Goal: Transaction & Acquisition: Register for event/course

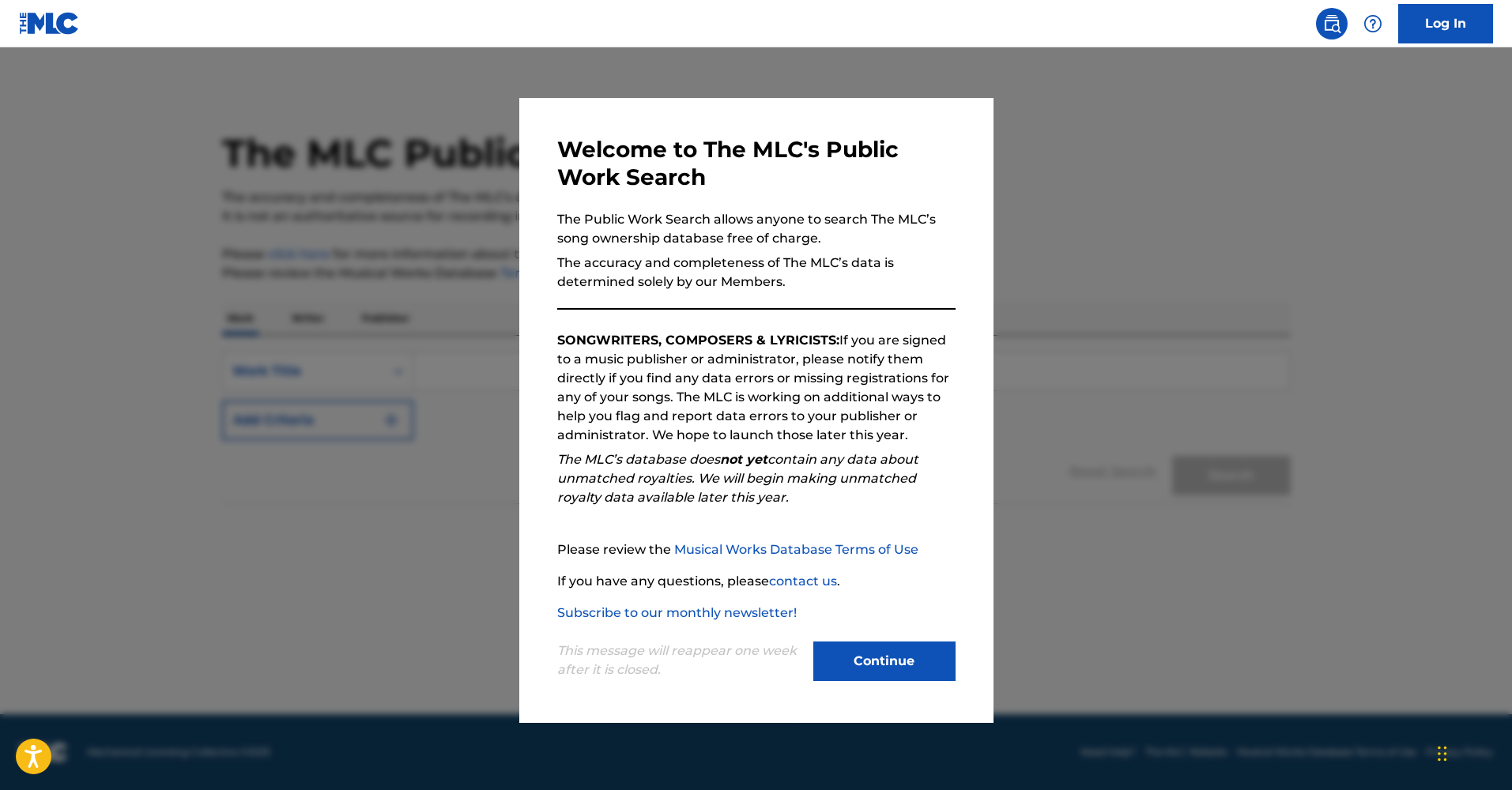
click at [857, 641] on button "Continue" at bounding box center [884, 660] width 142 height 39
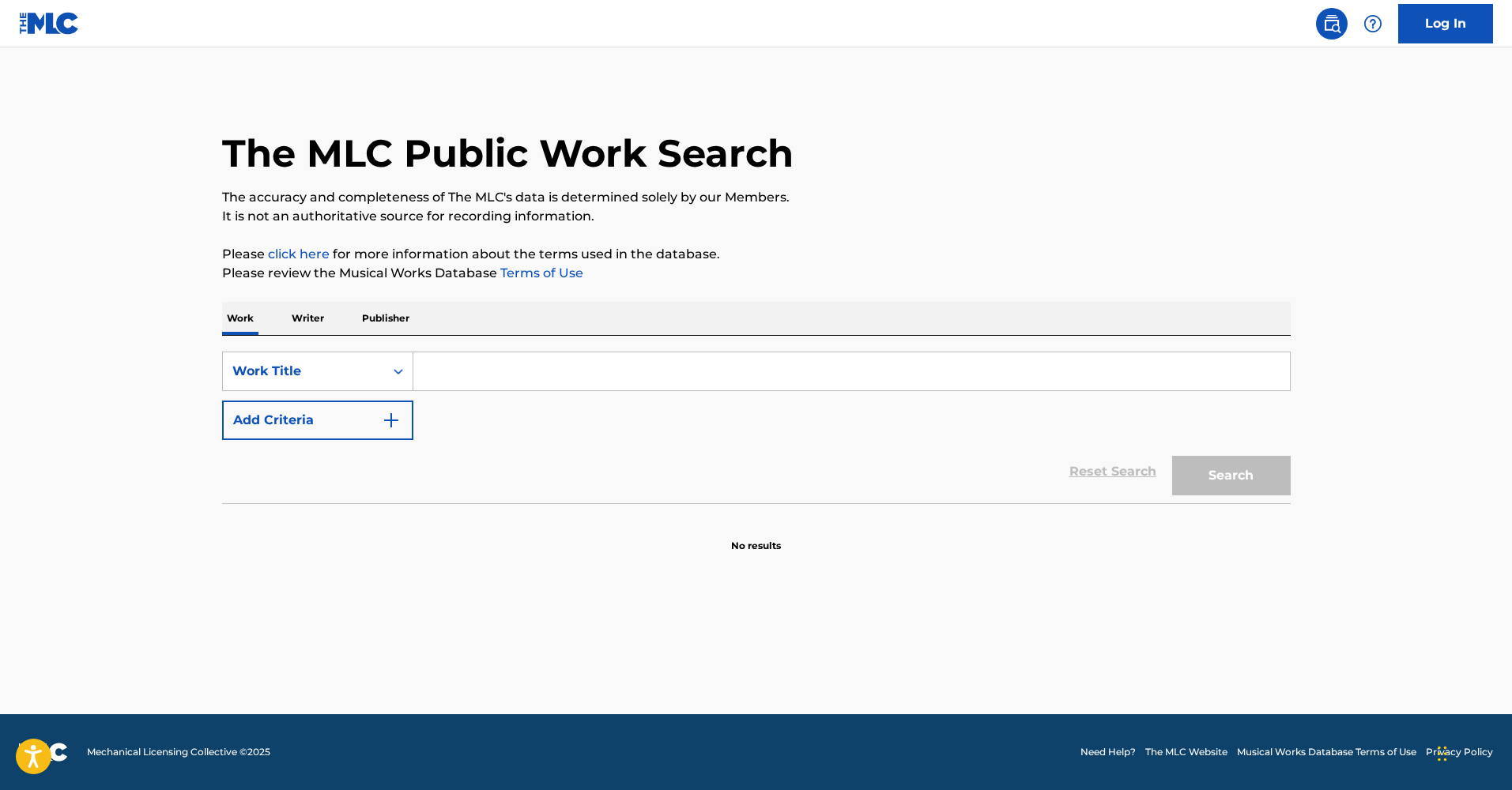
click at [397, 417] on img "Search Form" at bounding box center [391, 420] width 19 height 19
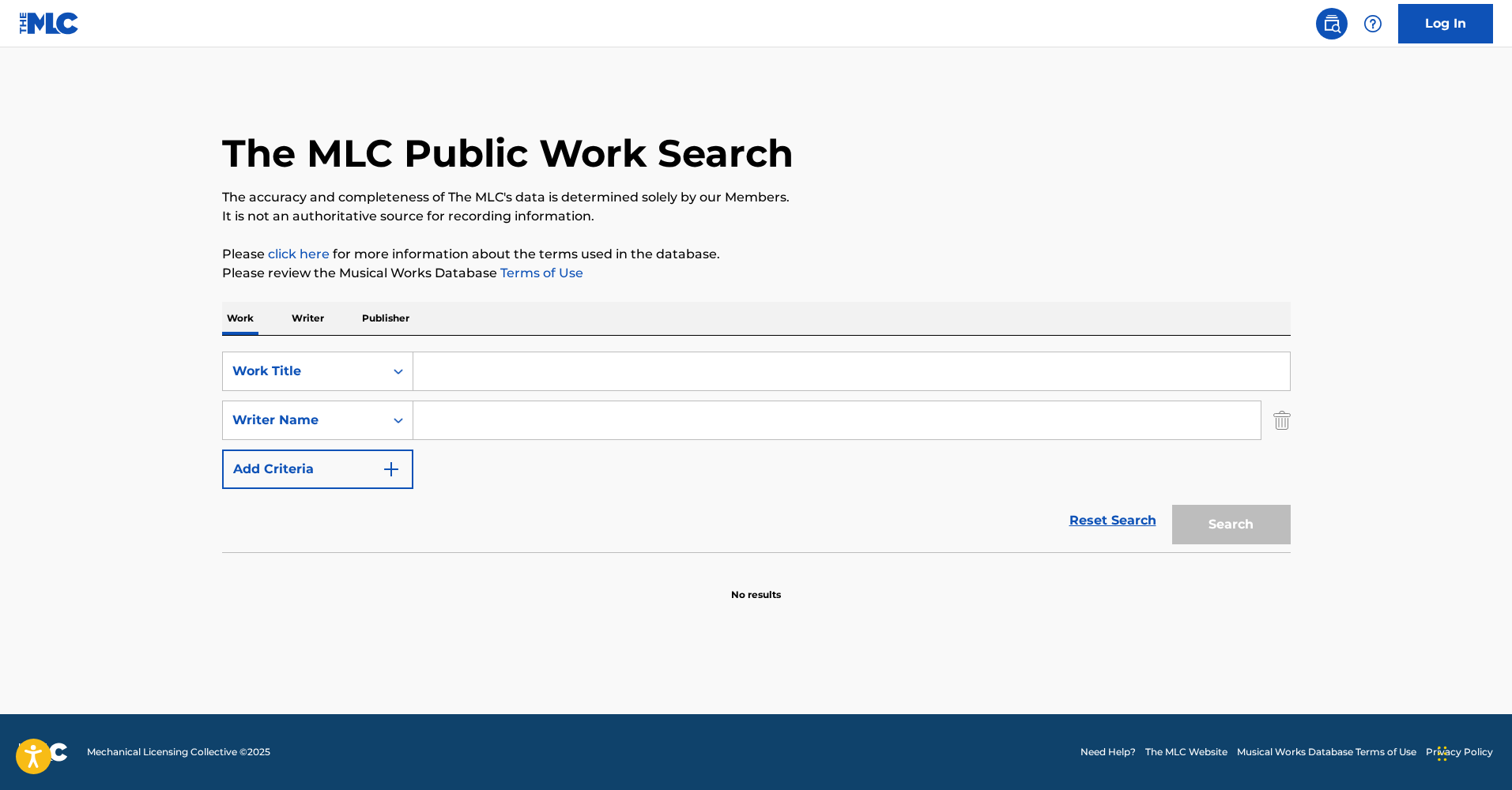
click at [494, 425] on input "Search Form" at bounding box center [837, 420] width 847 height 38
click at [486, 376] on input "Search Form" at bounding box center [851, 372] width 877 height 38
click at [330, 455] on button "Add Criteria" at bounding box center [318, 469] width 192 height 39
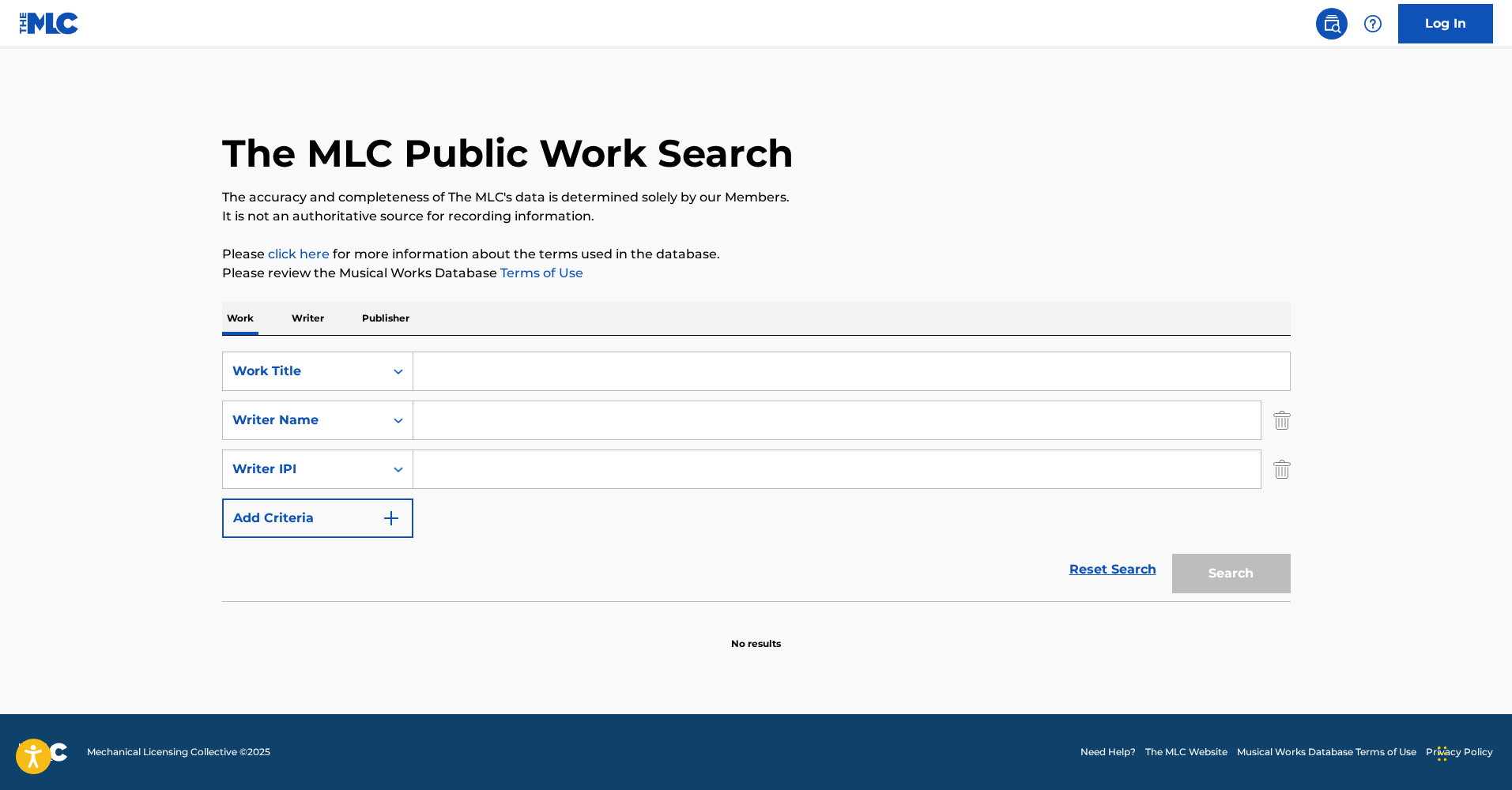
click at [319, 325] on p "Writer" at bounding box center [308, 318] width 42 height 33
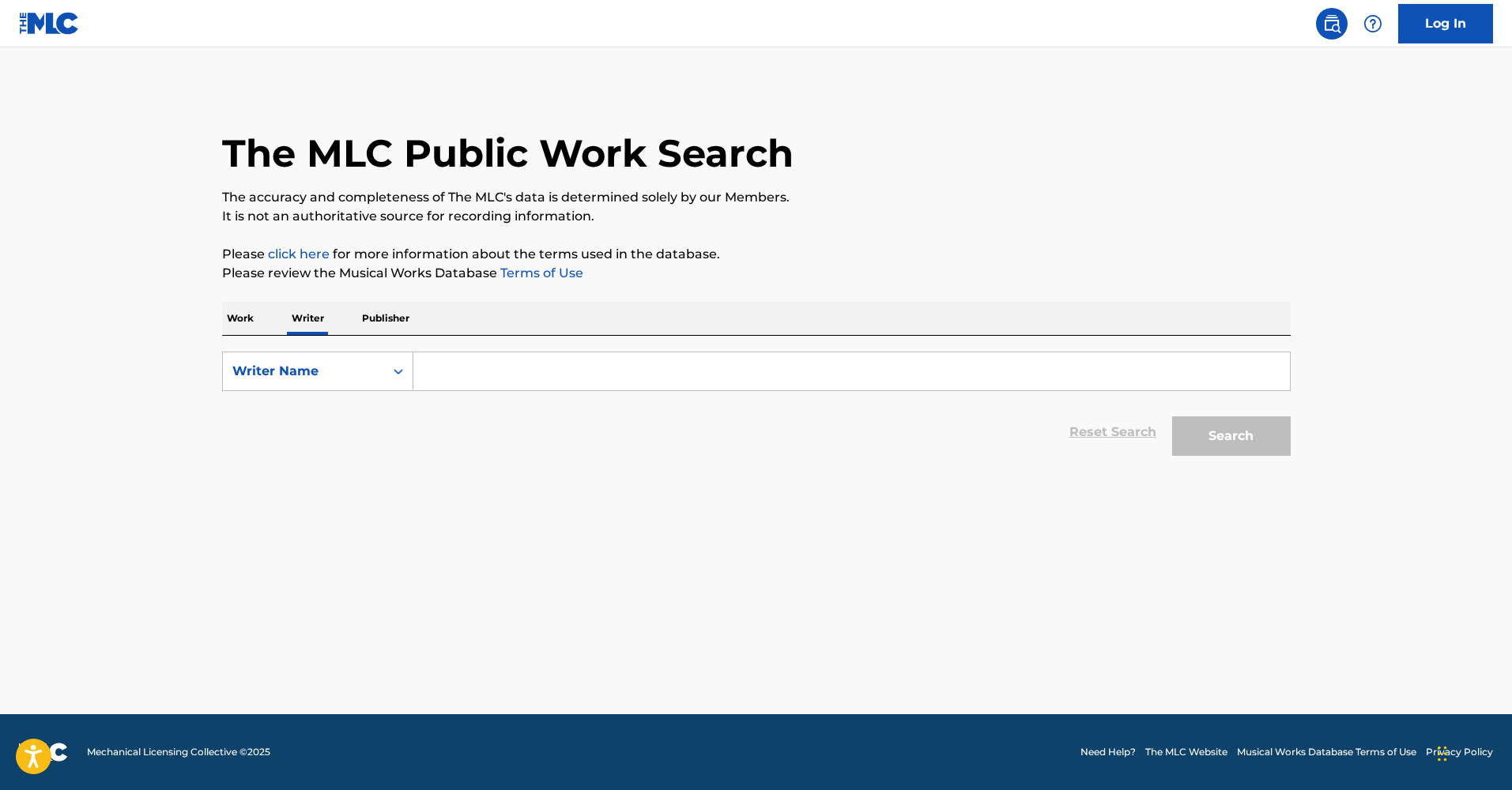
click at [391, 320] on p "Publisher" at bounding box center [385, 318] width 57 height 33
click at [254, 313] on p "Work" at bounding box center [240, 318] width 37 height 33
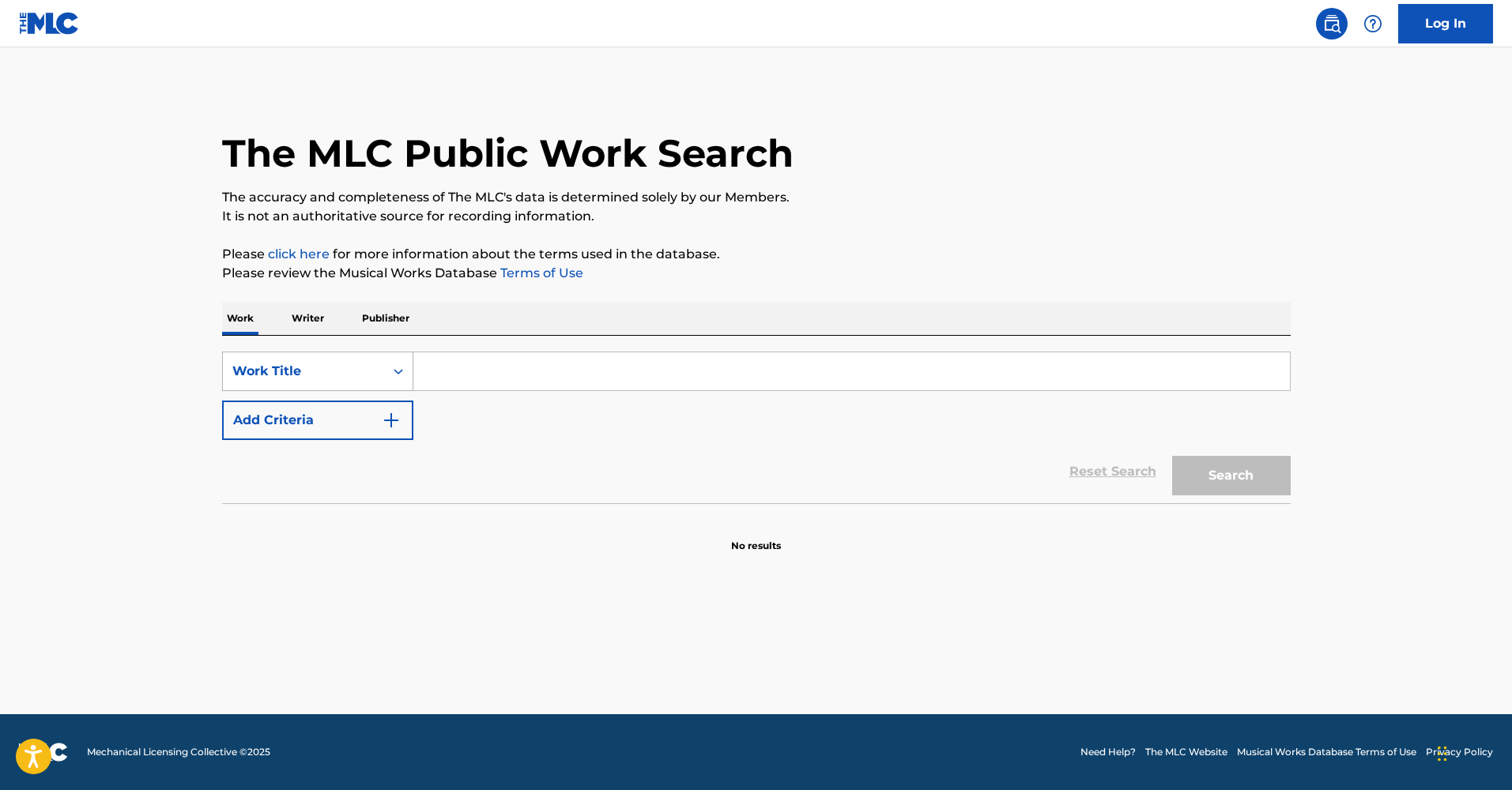
click at [400, 374] on icon "Search Form" at bounding box center [398, 372] width 16 height 16
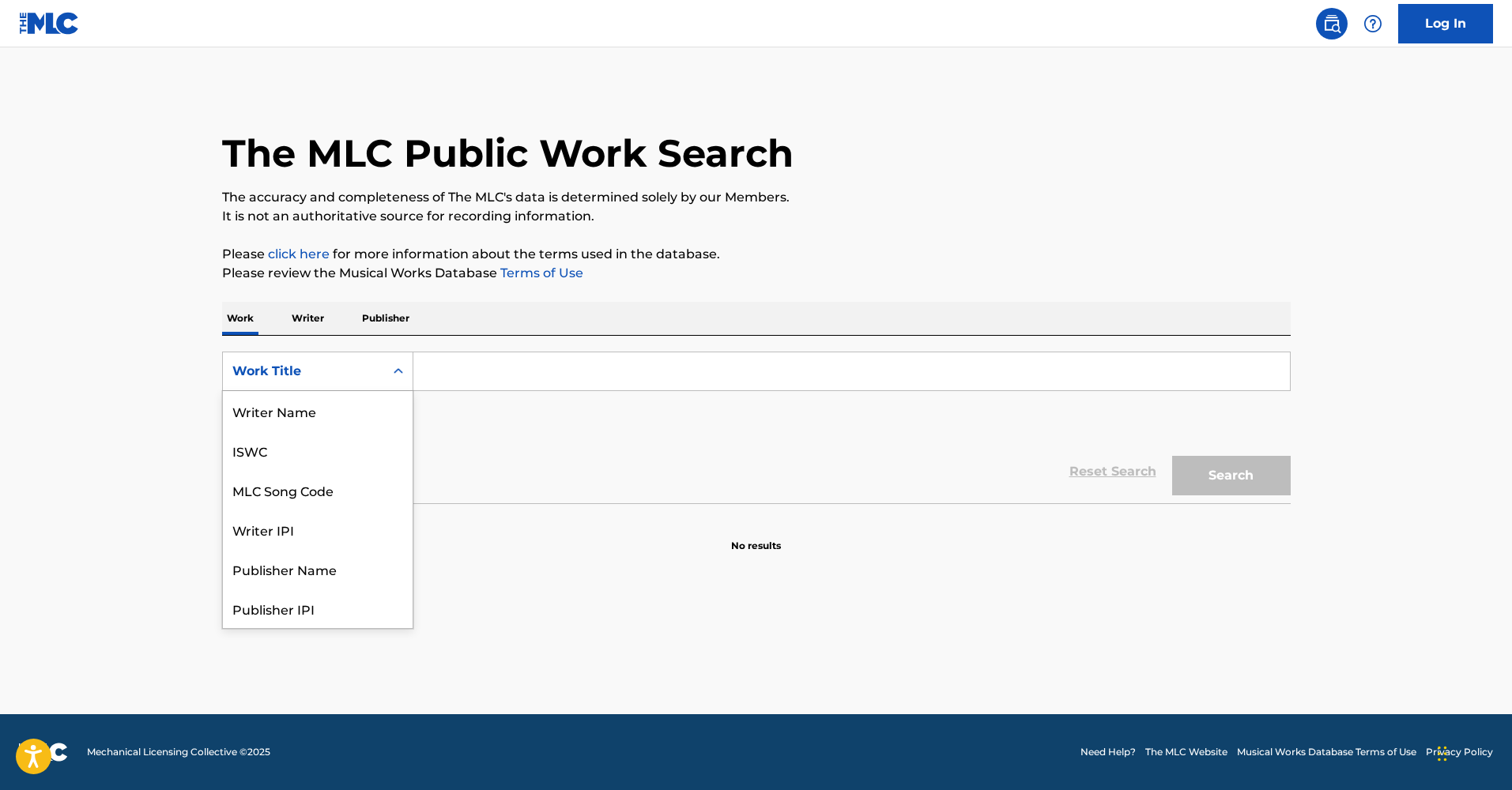
scroll to position [79, 0]
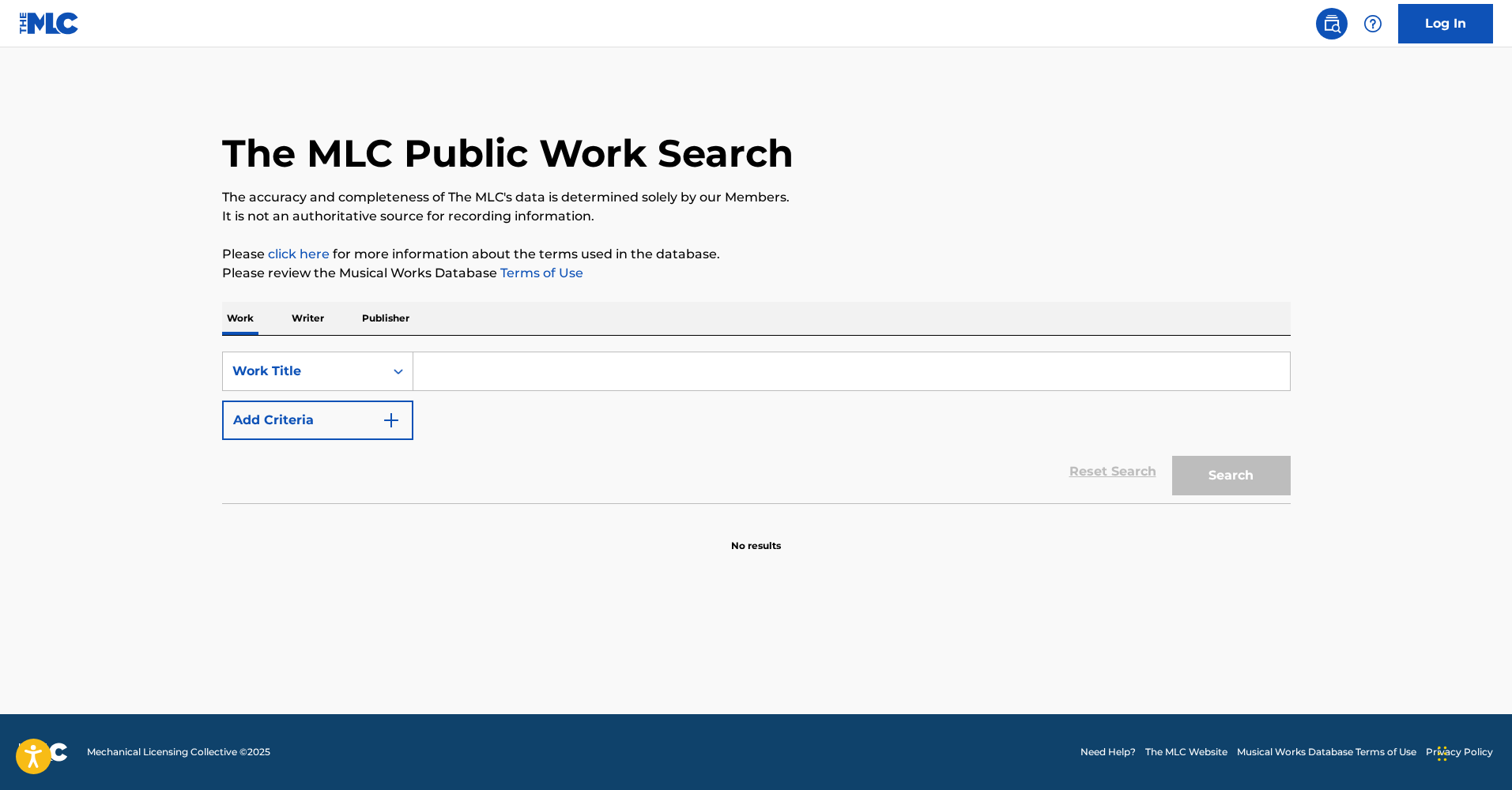
click at [301, 315] on p "Writer" at bounding box center [308, 318] width 42 height 33
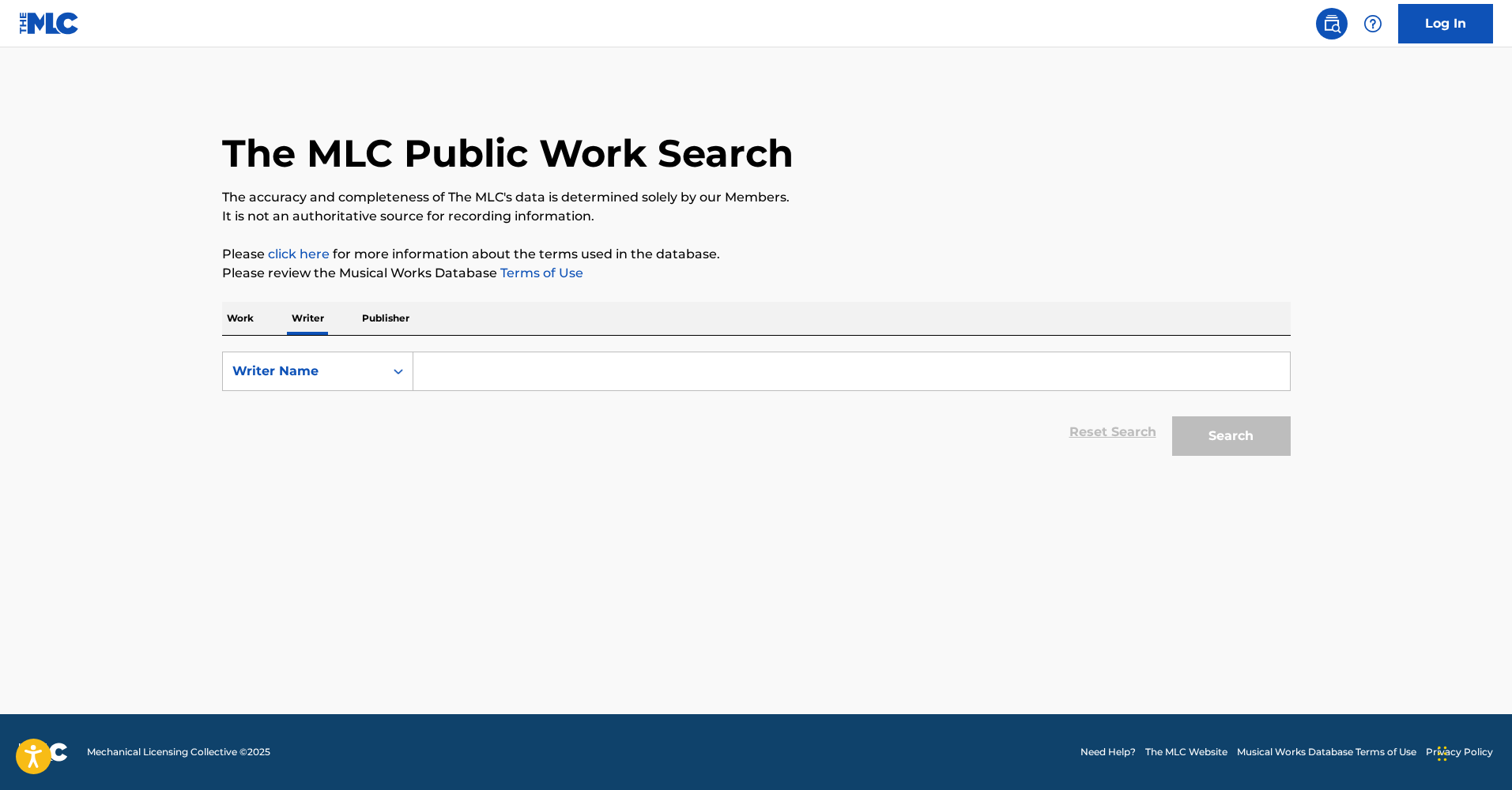
click at [387, 313] on p "Publisher" at bounding box center [385, 318] width 57 height 33
click at [317, 373] on div "Publisher Name" at bounding box center [303, 372] width 142 height 19
click at [170, 358] on main "The MLC Public Work Search The accuracy and completeness of The MLC's data is d…" at bounding box center [756, 380] width 1512 height 666
click at [306, 329] on p "Writer" at bounding box center [308, 318] width 42 height 33
click at [313, 360] on div "Writer Name" at bounding box center [303, 371] width 161 height 30
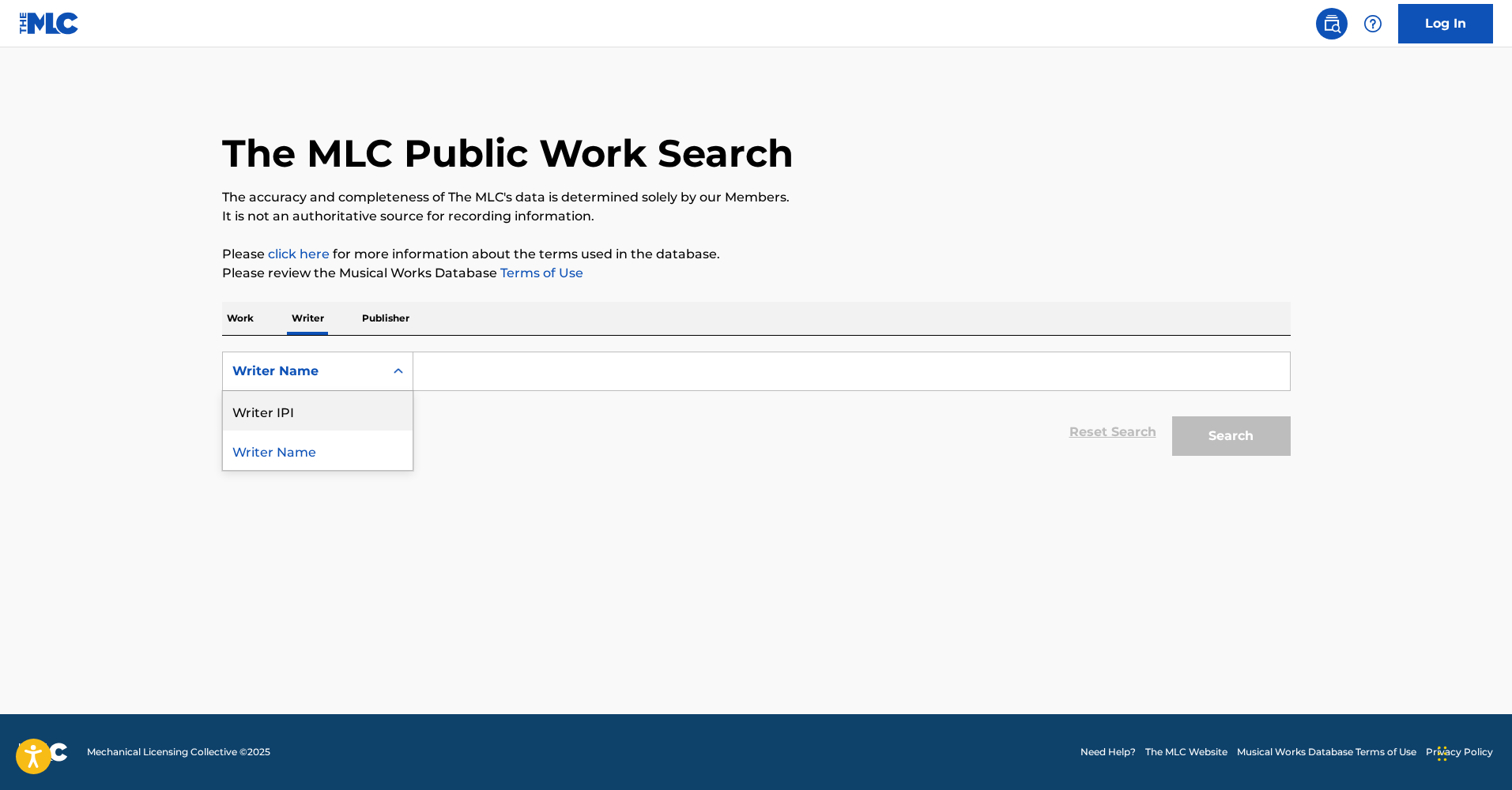
click at [318, 412] on div "Writer IPI" at bounding box center [318, 410] width 190 height 39
click at [490, 378] on input "Search Form" at bounding box center [851, 372] width 877 height 38
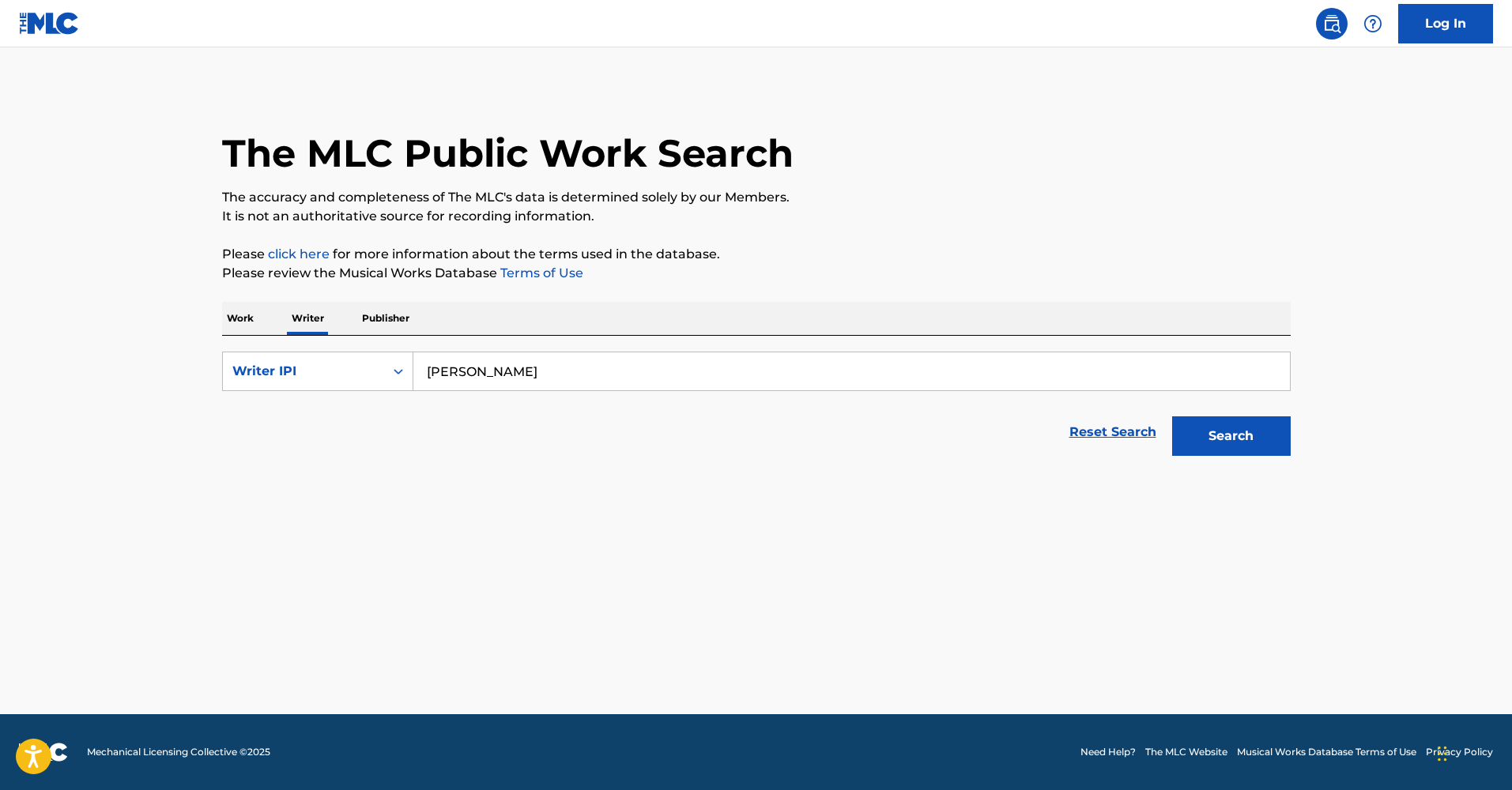
type input "[PERSON_NAME]"
click at [1193, 442] on button "Search" at bounding box center [1231, 435] width 118 height 39
click at [1228, 425] on button "Search" at bounding box center [1231, 435] width 118 height 39
click at [242, 320] on p "Work" at bounding box center [240, 318] width 37 height 33
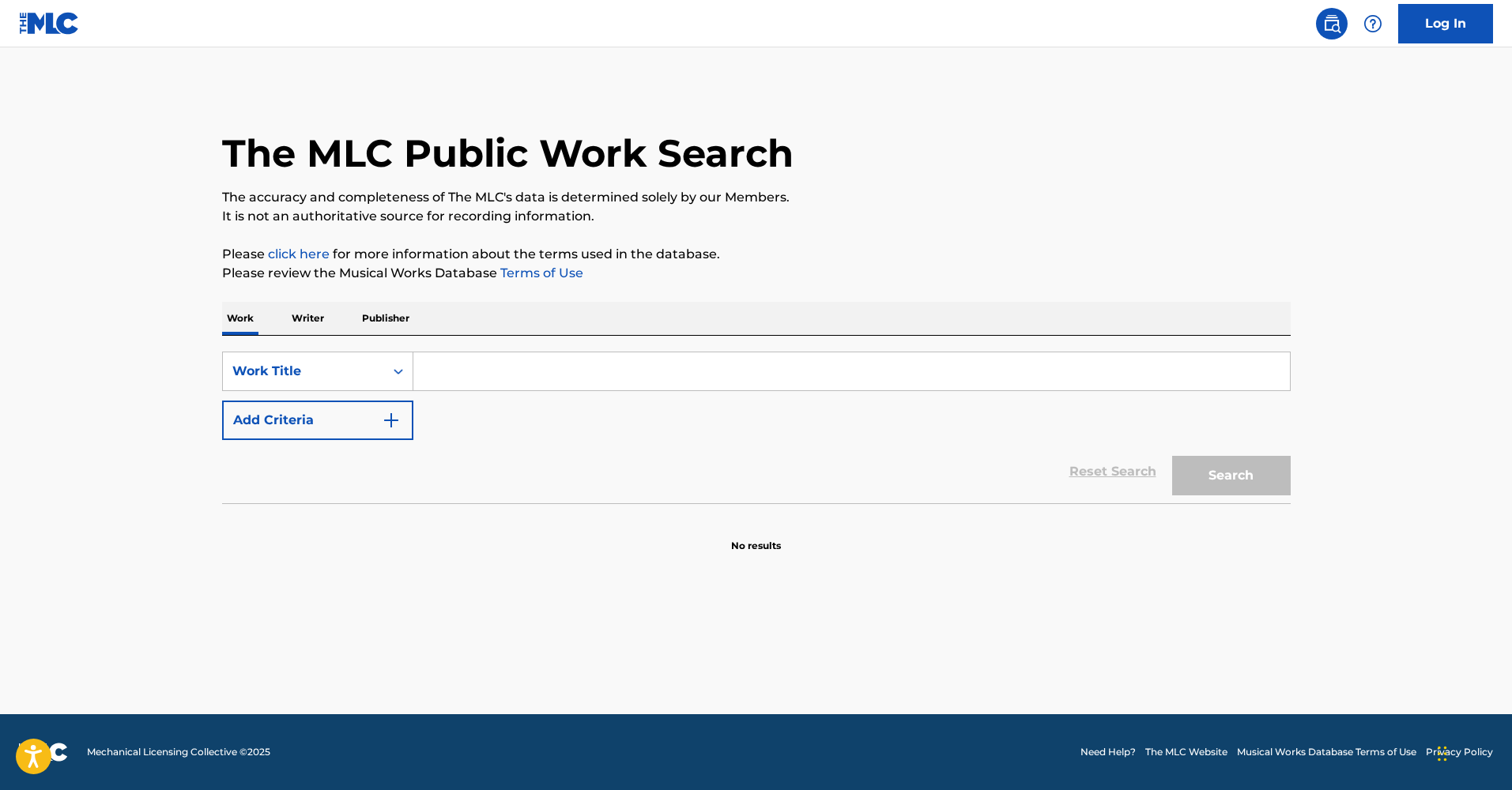
click at [453, 373] on input "Search Form" at bounding box center [851, 372] width 877 height 38
click at [1435, 19] on link "Log In" at bounding box center [1445, 23] width 95 height 39
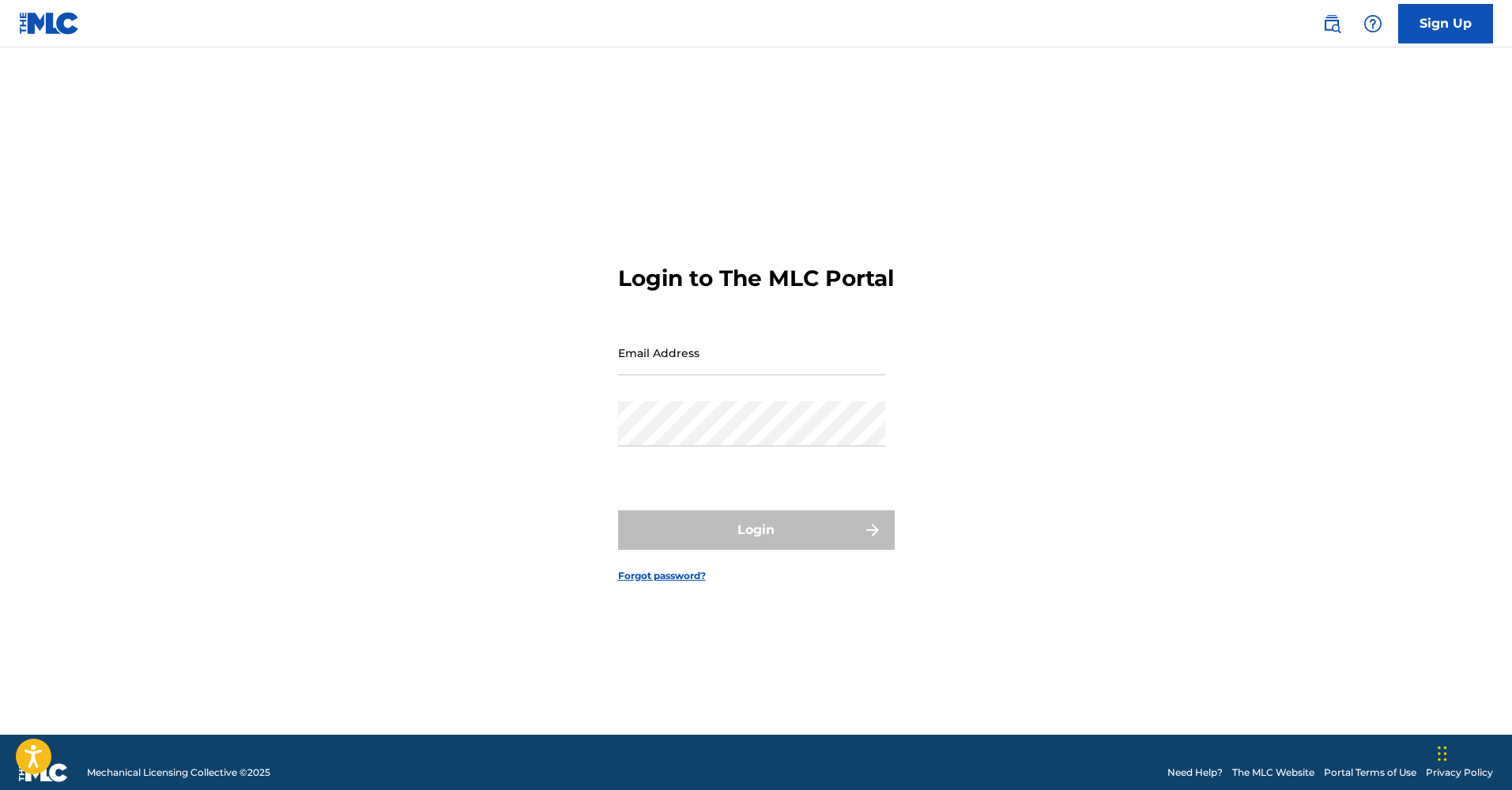
click at [1428, 22] on link "Sign Up" at bounding box center [1445, 23] width 95 height 39
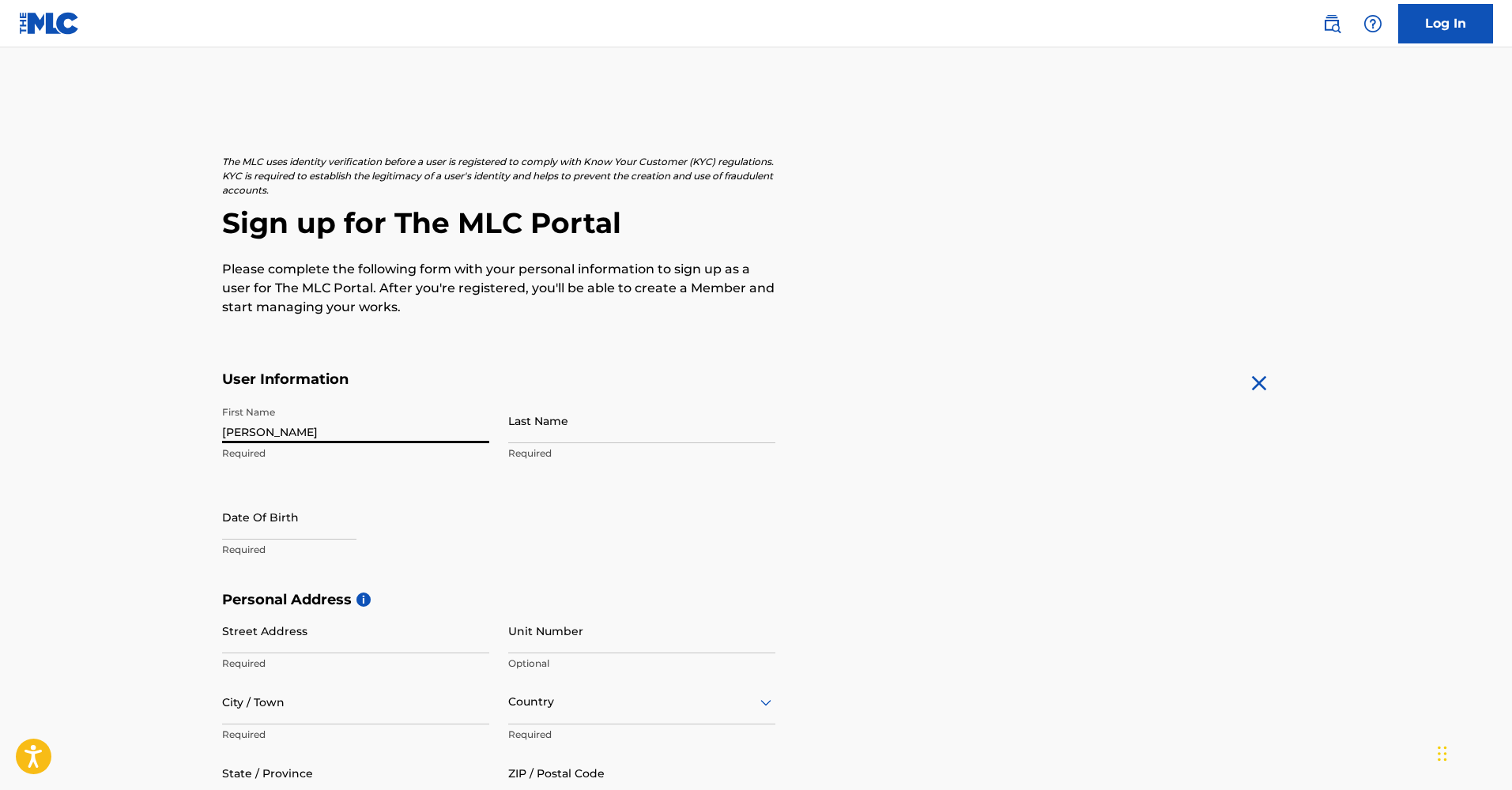
type input "DEREK"
type input "SALAZA"
select select "8"
select select "2025"
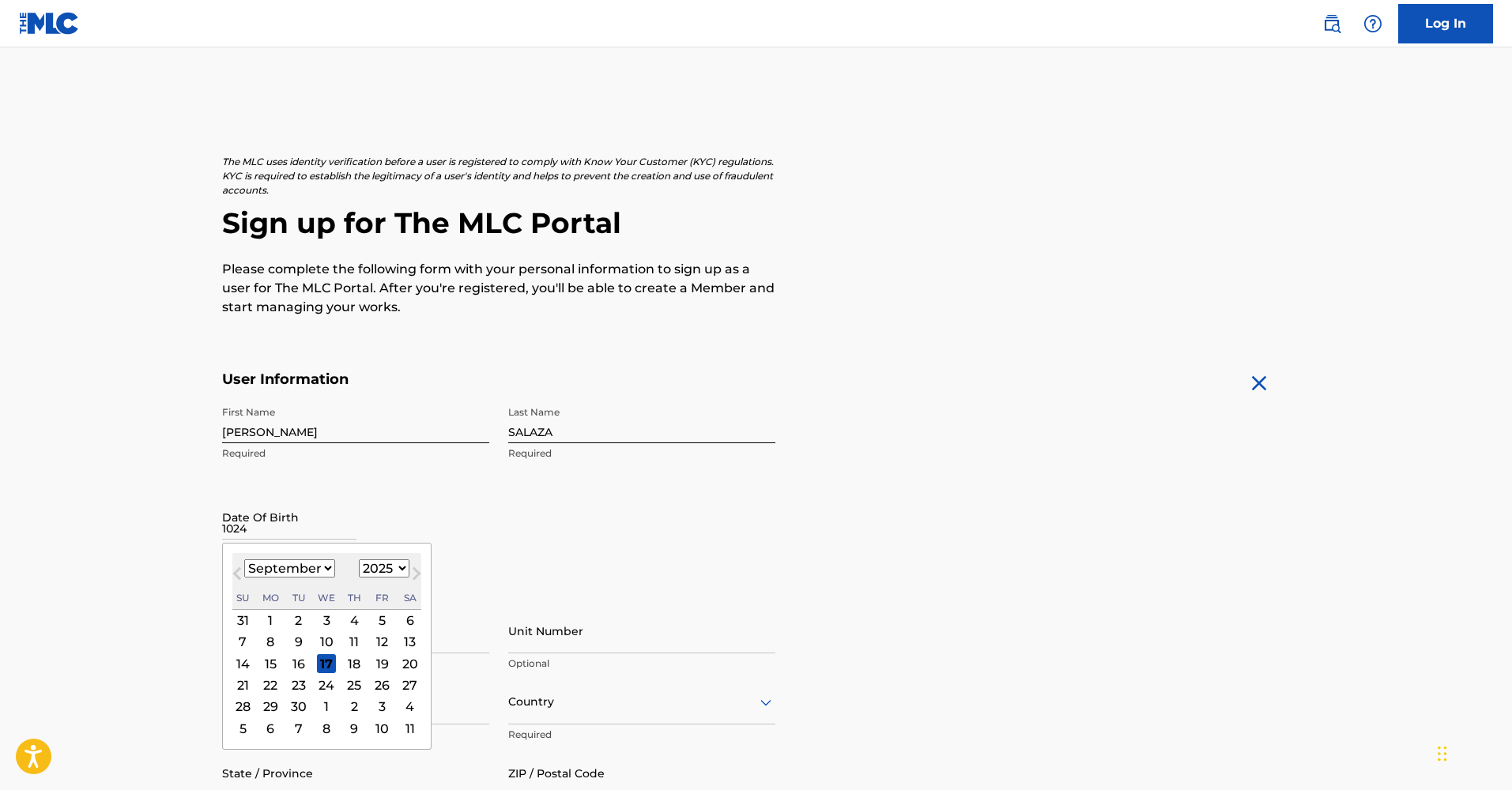
type input "1024"
select select "9"
select select "2002"
click at [350, 684] on div "24" at bounding box center [354, 685] width 19 height 19
type input "October 24 2002"
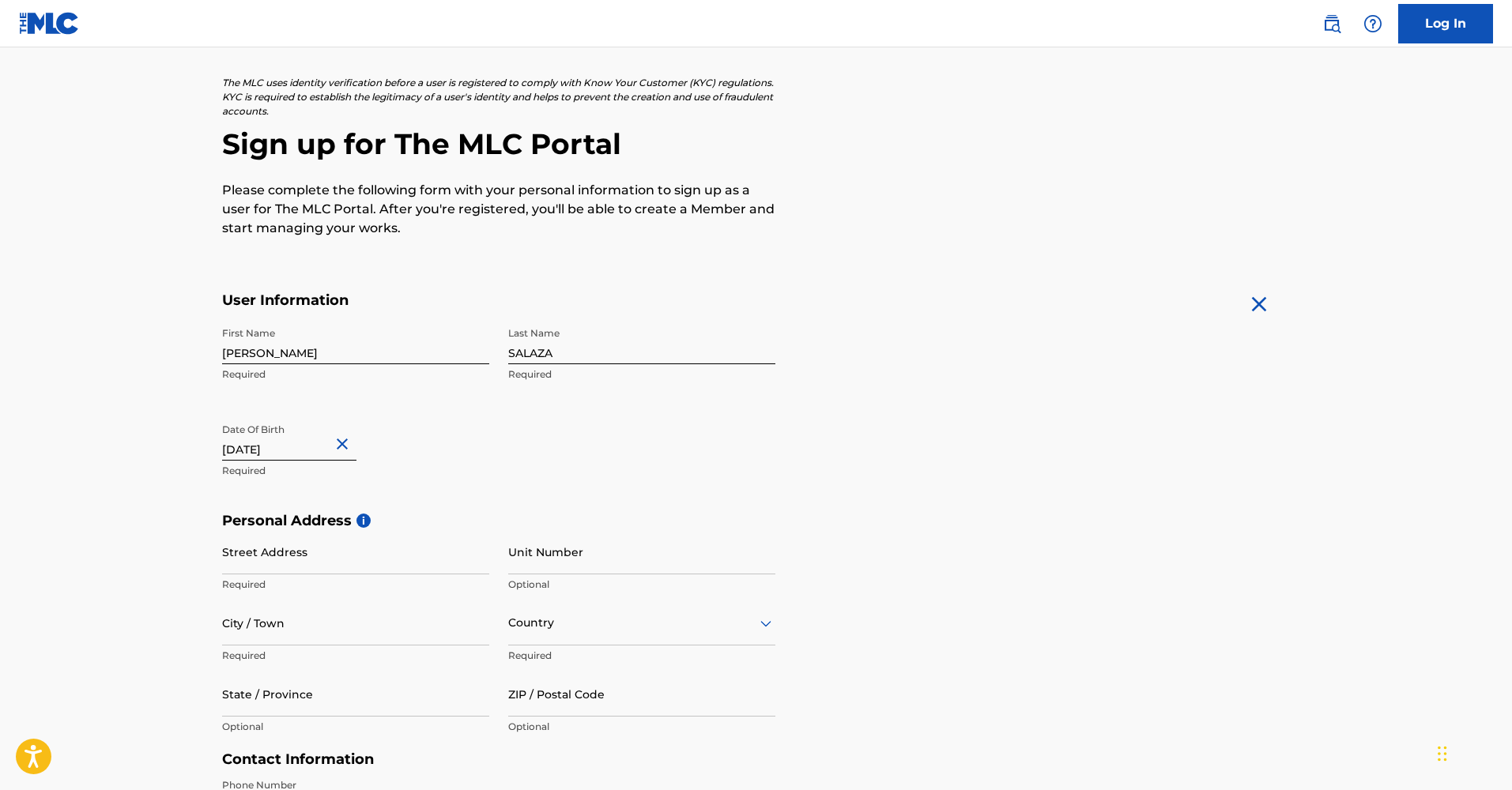
scroll to position [193, 0]
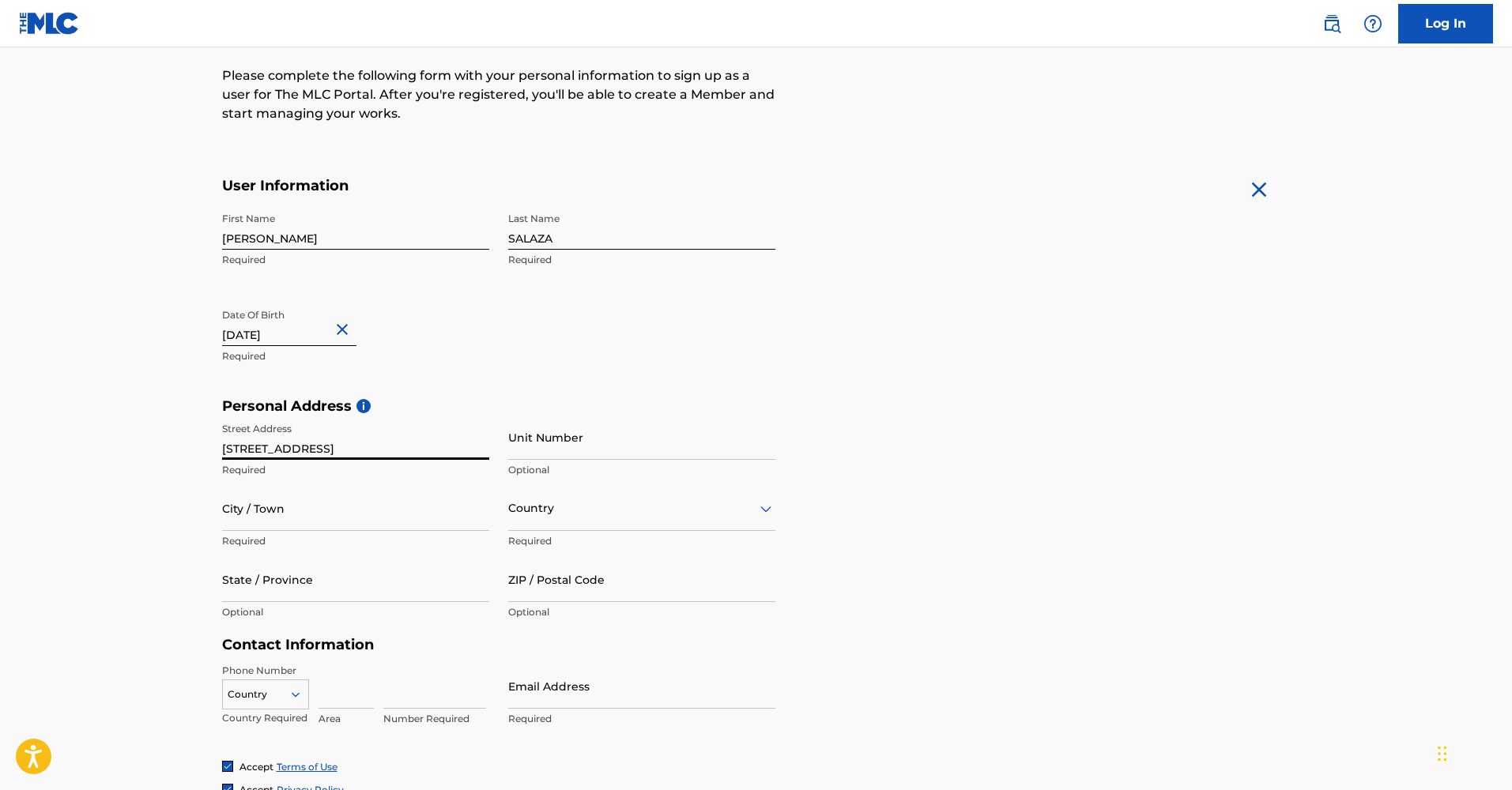
type input "443 E 231st St"
type input "Carson"
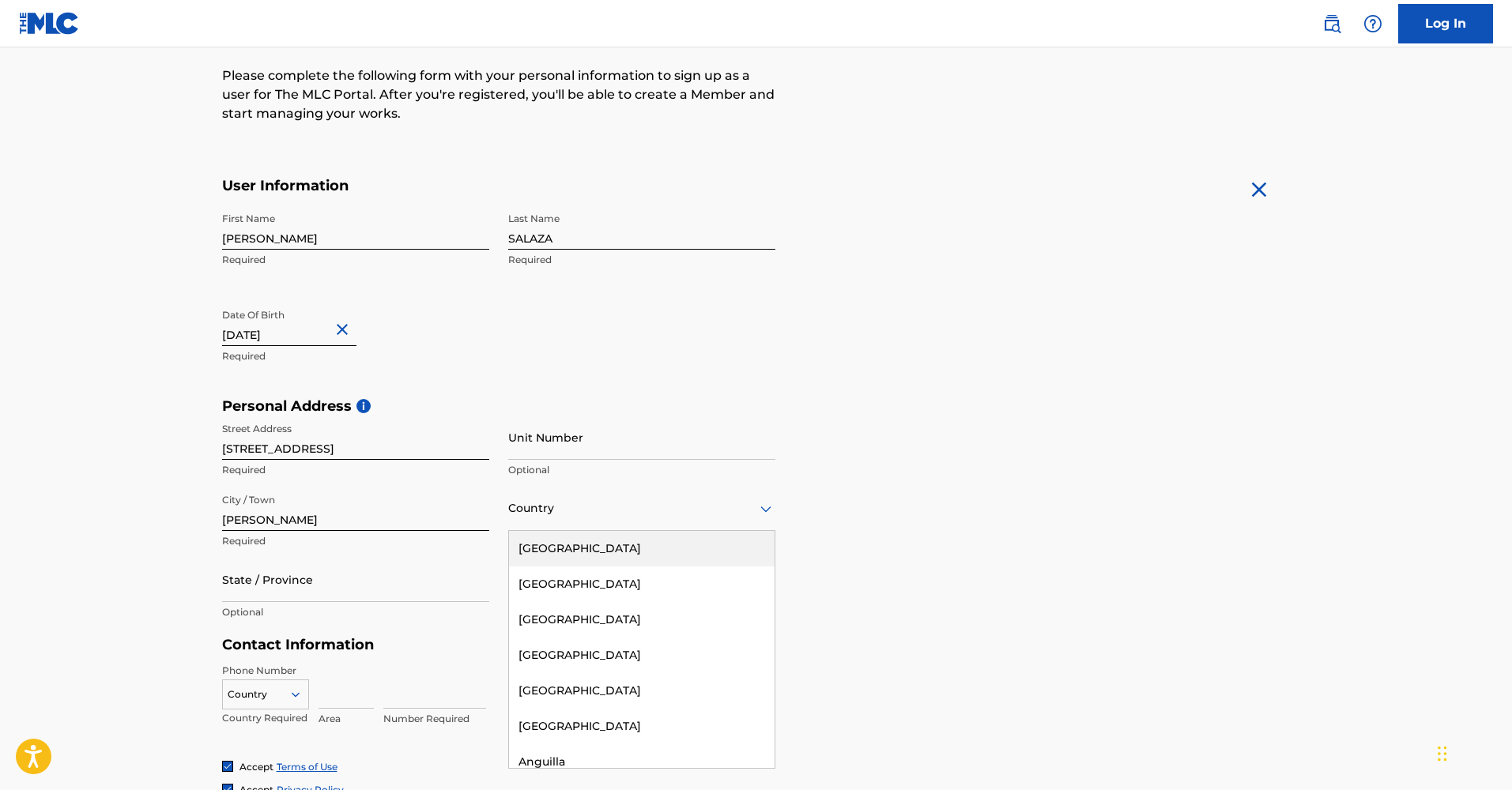
click at [540, 522] on div "Country" at bounding box center [642, 508] width 267 height 45
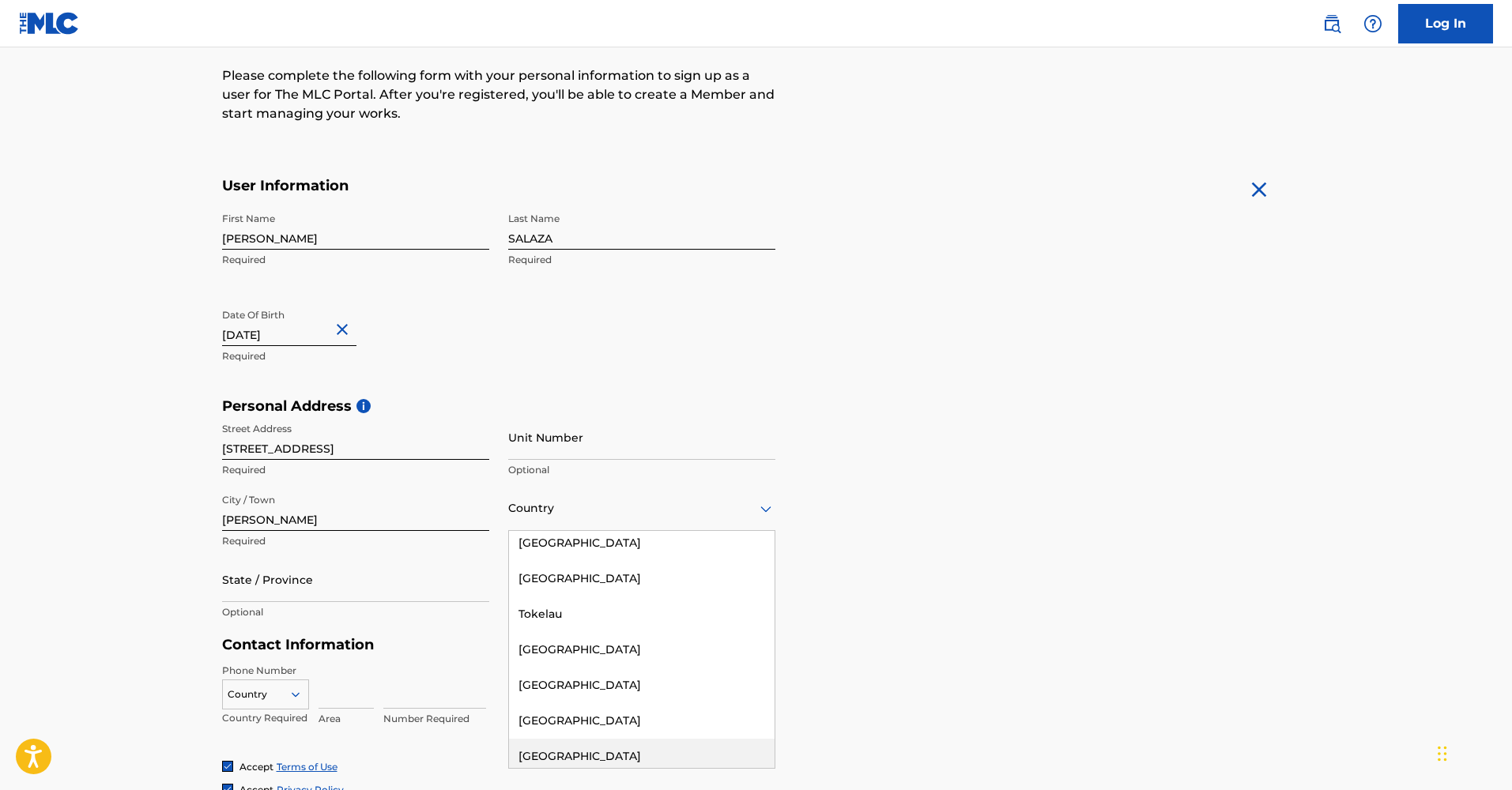
scroll to position [6804, 0]
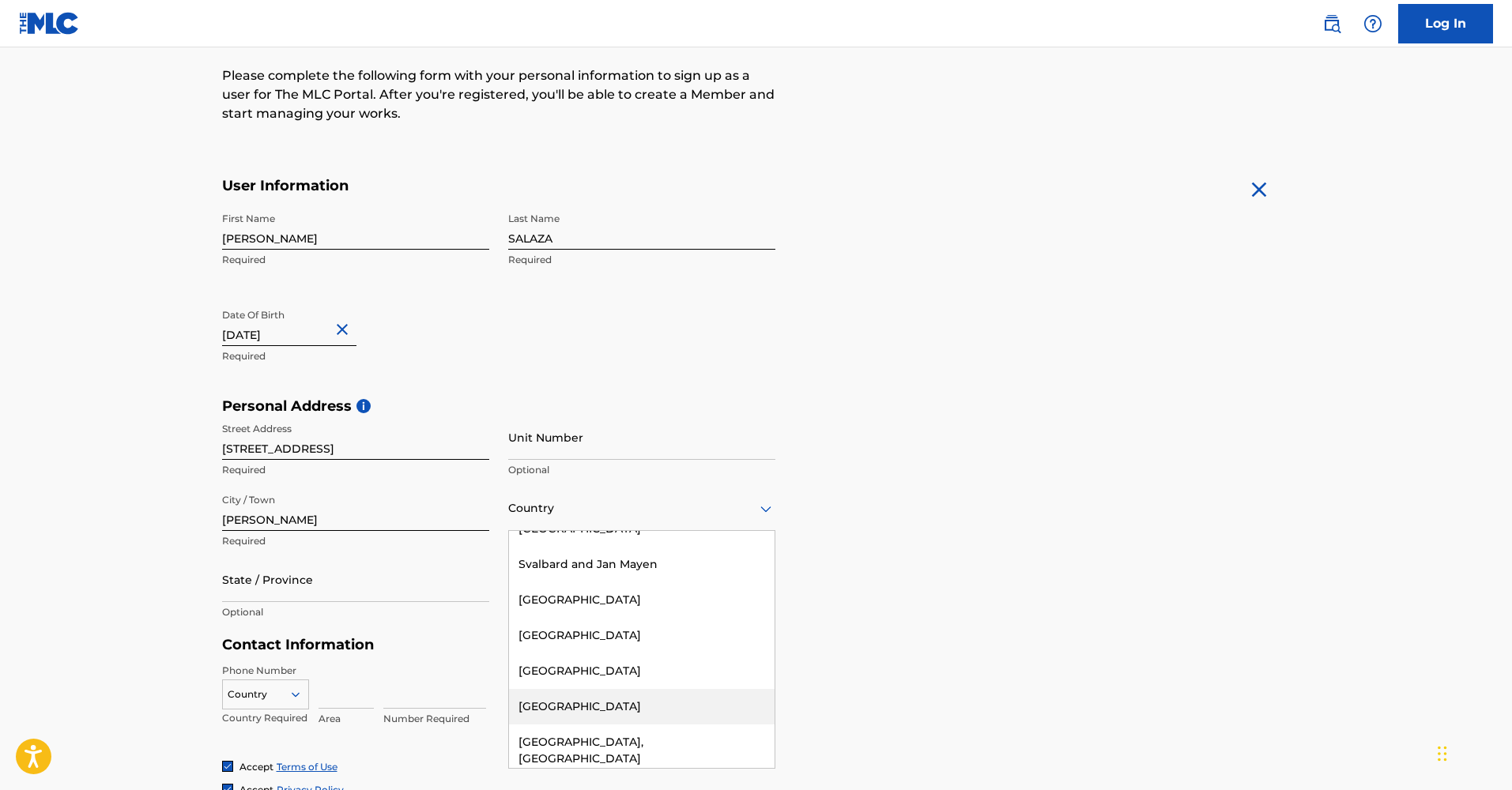
click at [866, 604] on div "Personal Address i Street Address 443 E 231st St Required Unit Number Optional …" at bounding box center [756, 517] width 1068 height 239
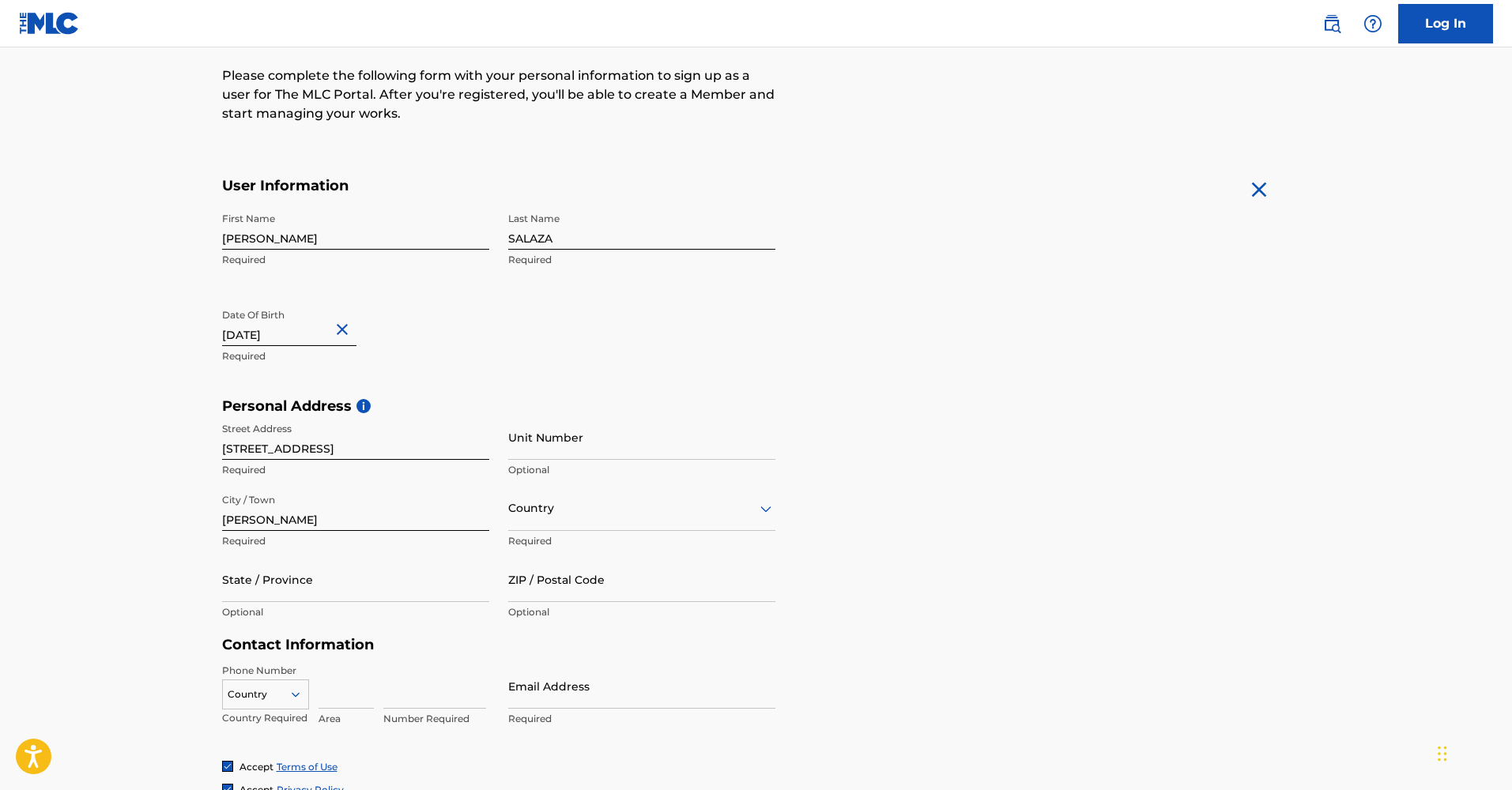
click at [596, 465] on p "Optional" at bounding box center [642, 470] width 267 height 14
click at [845, 559] on div "Personal Address i Street Address 443 E 231st St Required Unit Number Optional …" at bounding box center [756, 517] width 1068 height 239
click at [620, 506] on div at bounding box center [642, 508] width 267 height 20
click at [601, 552] on div "United States" at bounding box center [642, 548] width 265 height 36
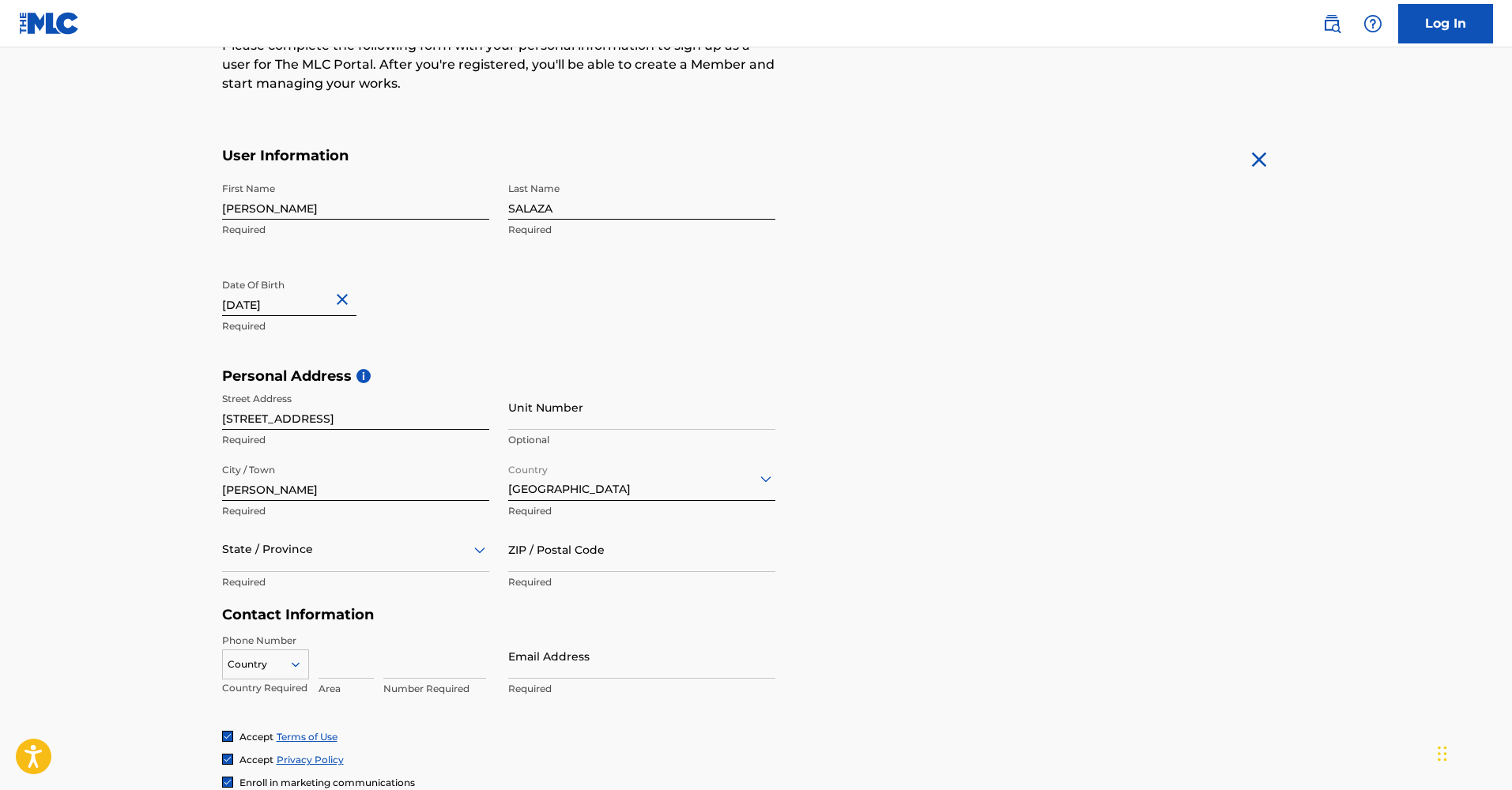
scroll to position [320, 0]
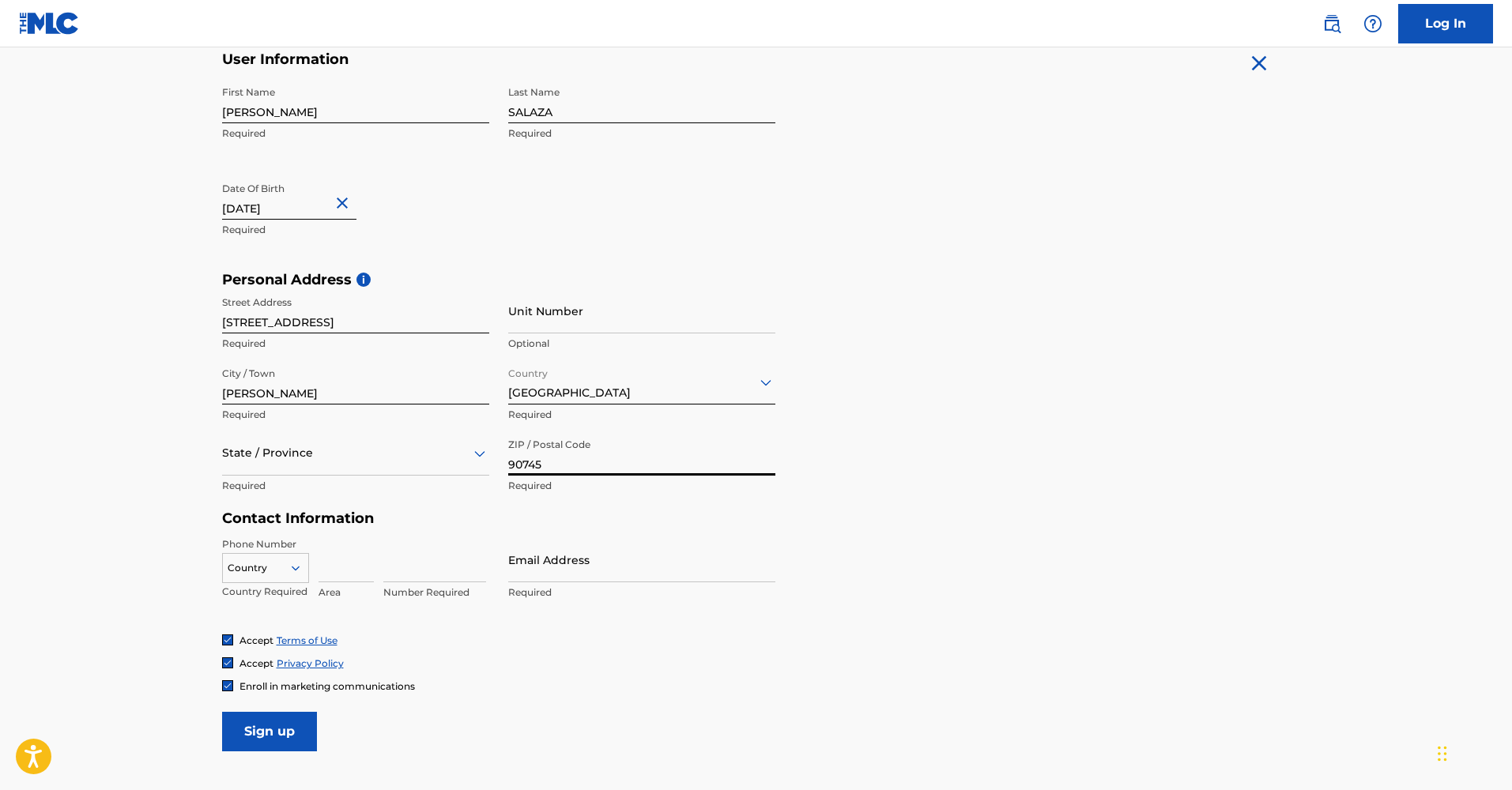
type input "90745"
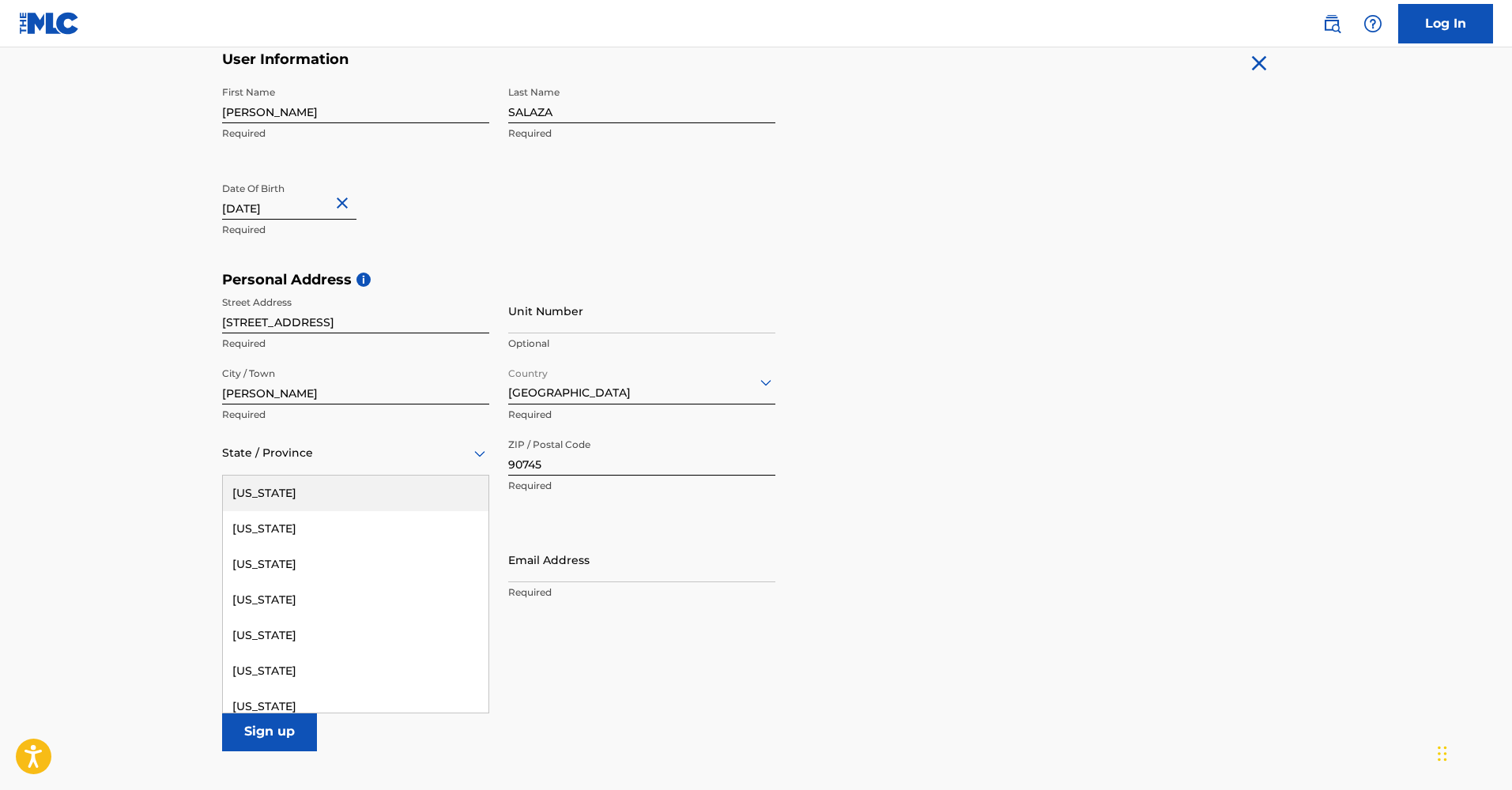
click at [339, 468] on div "State / Province" at bounding box center [355, 453] width 267 height 45
click at [330, 673] on div "California" at bounding box center [355, 671] width 265 height 36
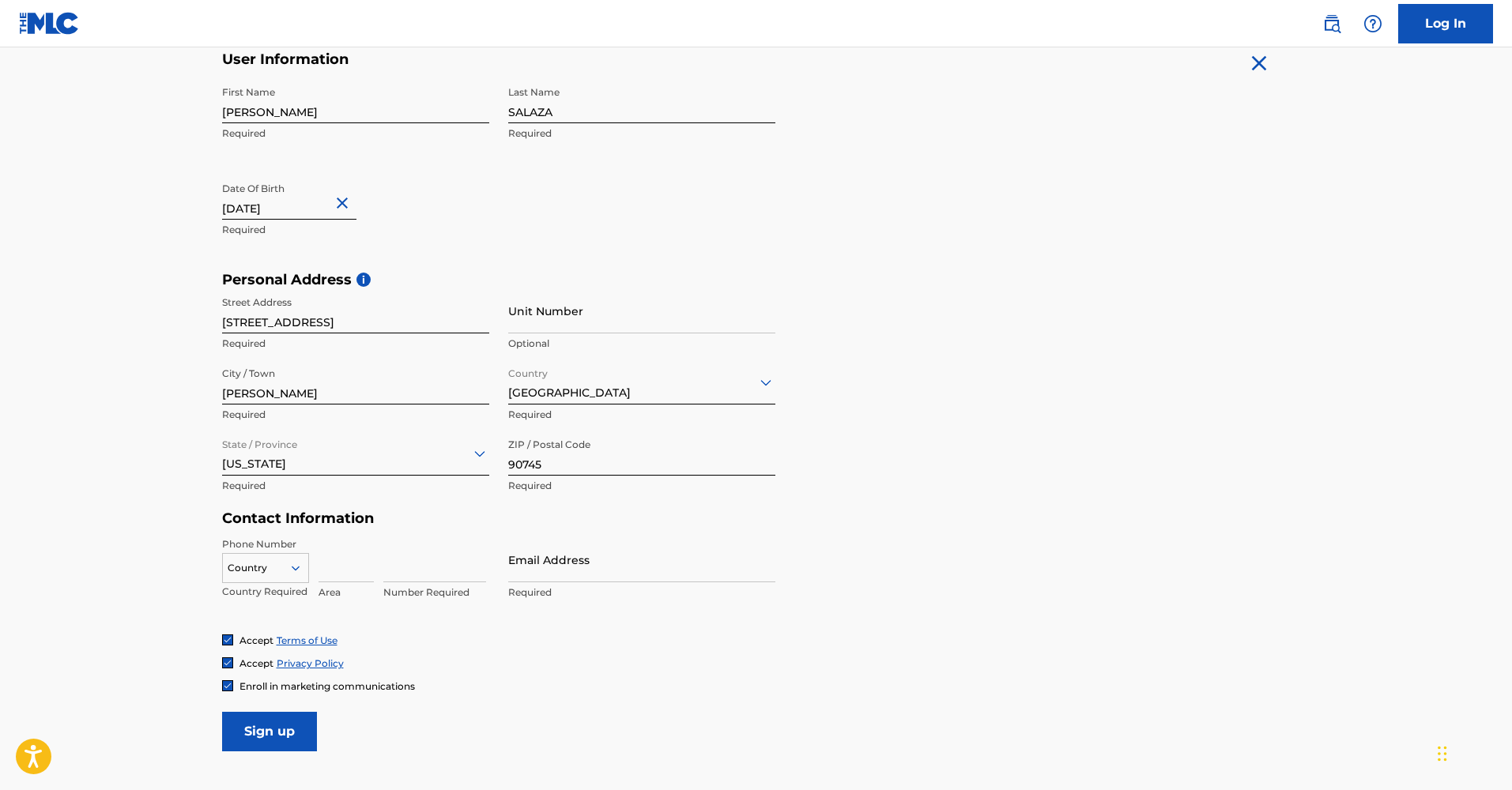
click at [280, 570] on div "Country" at bounding box center [265, 564] width 87 height 23
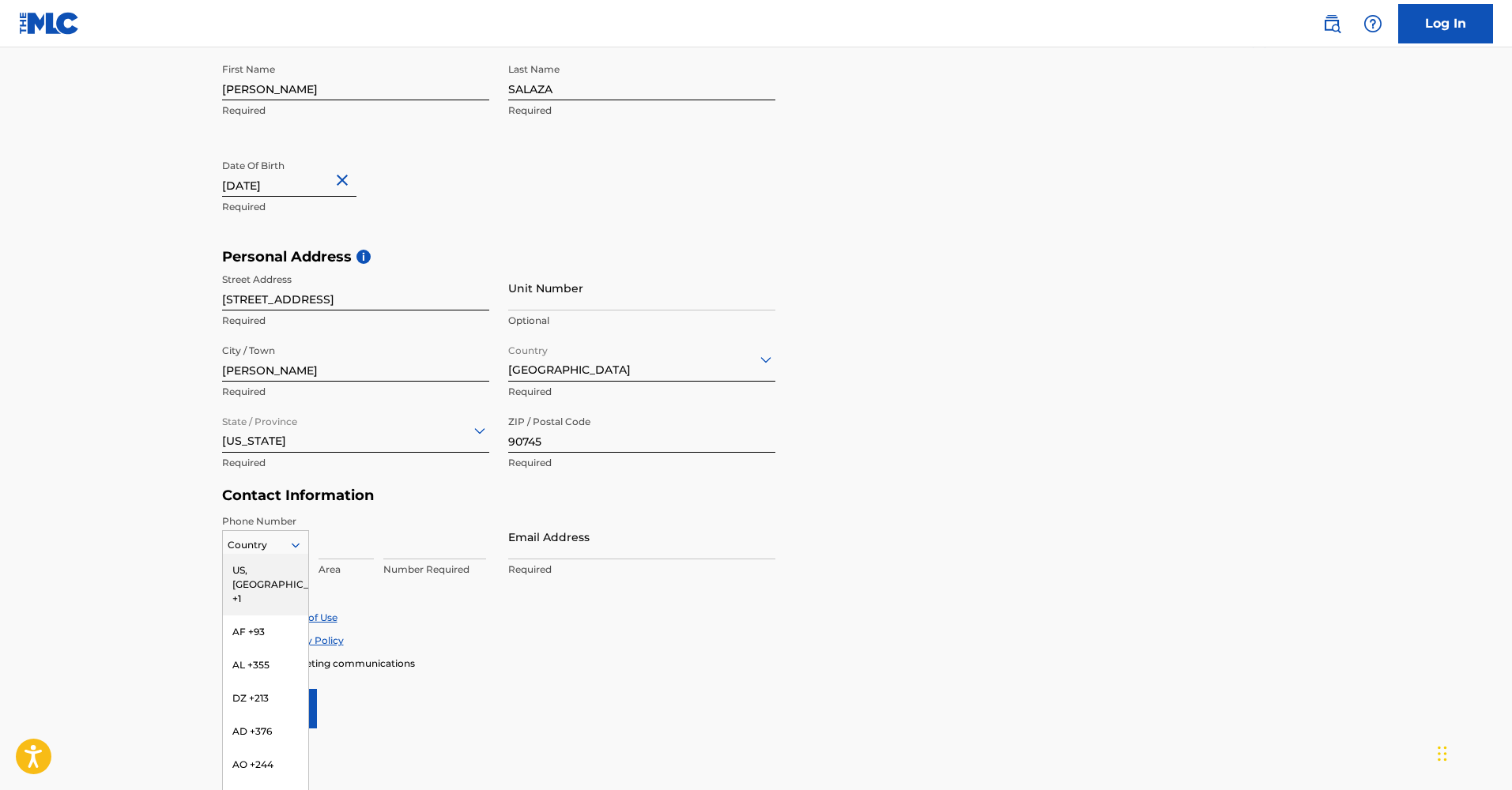
click at [160, 570] on main "The MLC uses identity verification before a user is registered to comply with K…" at bounding box center [756, 260] width 1512 height 1112
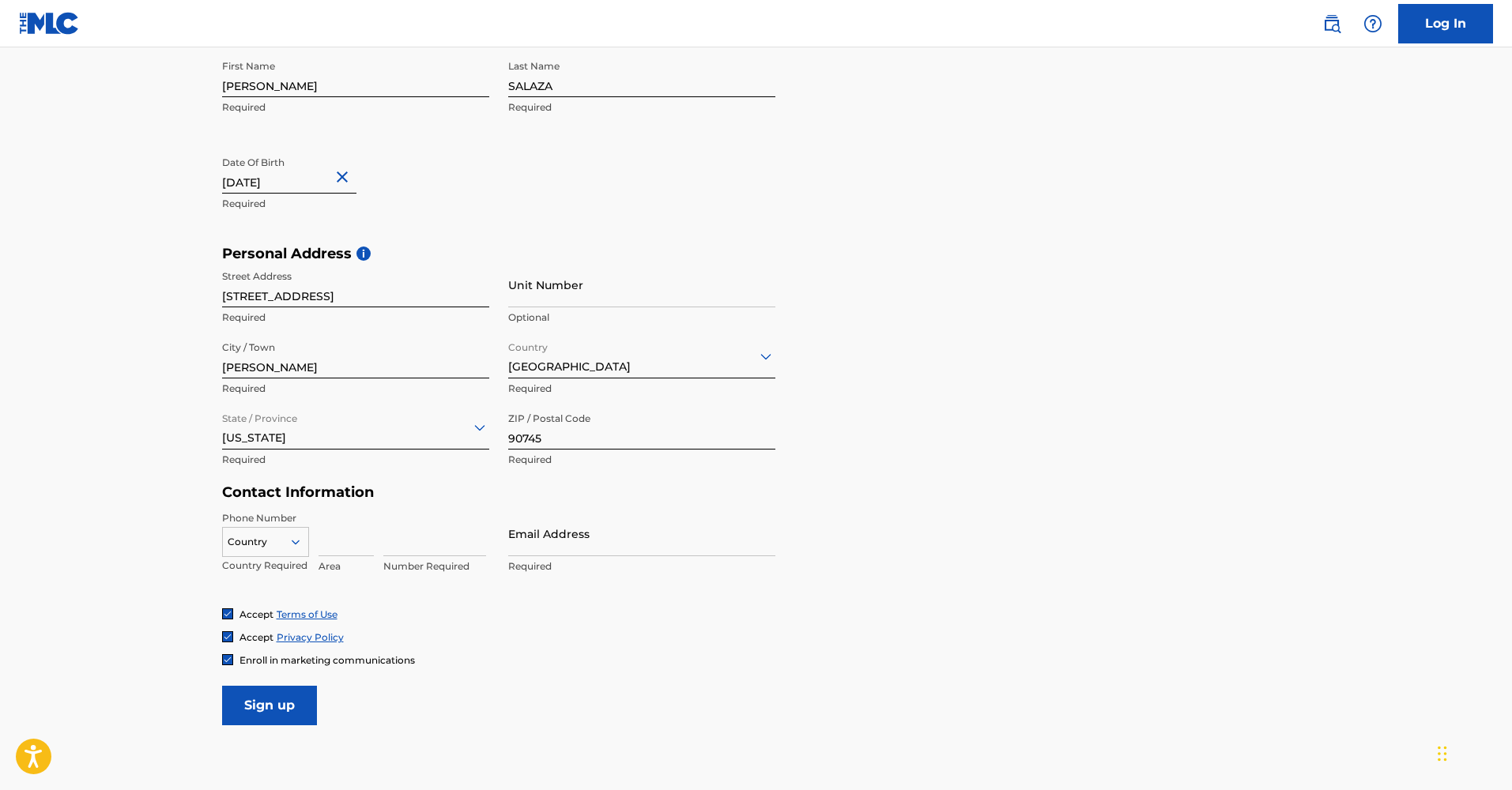
scroll to position [444, 0]
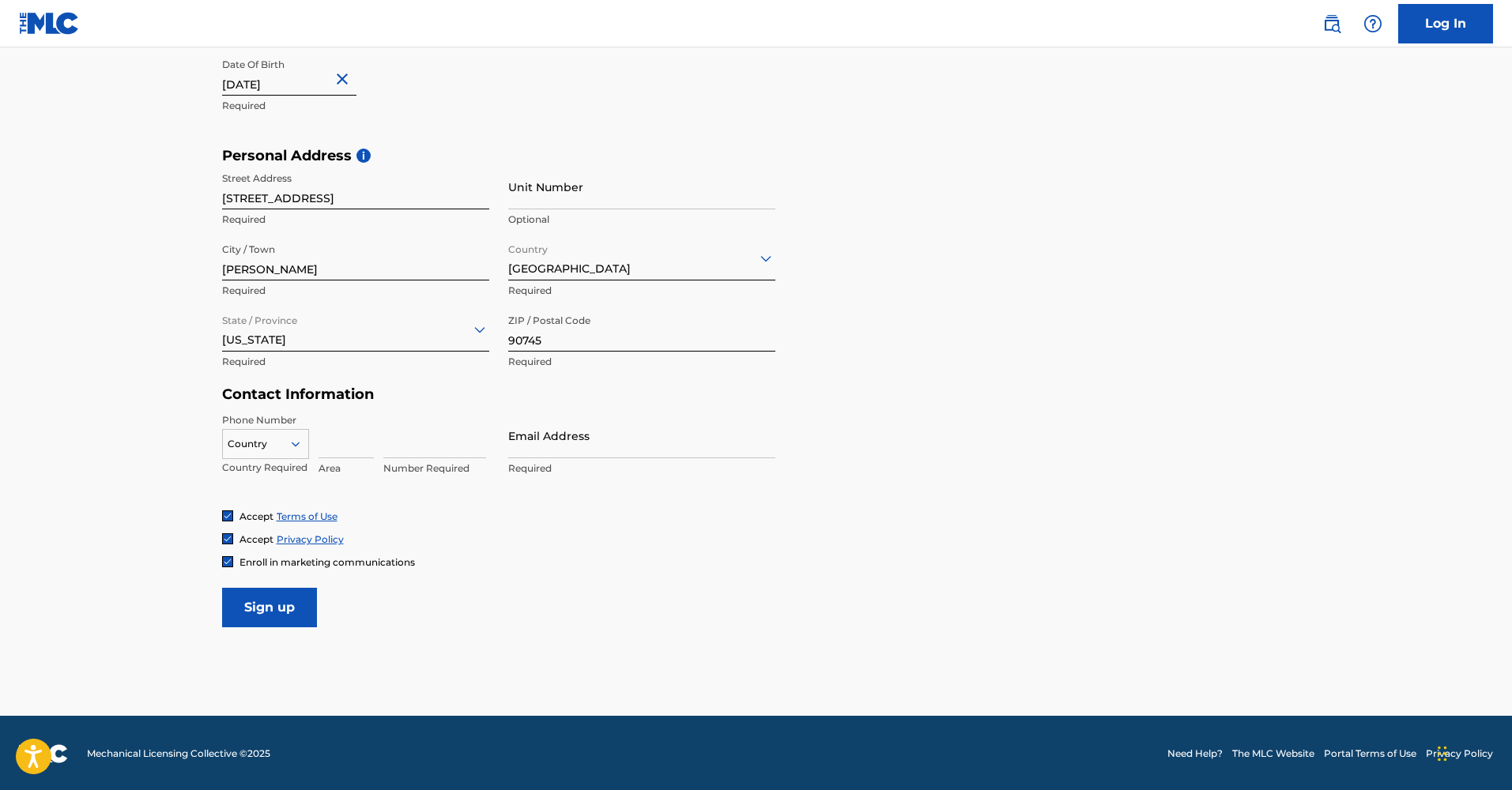
click at [299, 450] on div at bounding box center [265, 444] width 85 height 17
click at [268, 470] on div "US, CA +1" at bounding box center [265, 483] width 85 height 62
click at [346, 445] on input at bounding box center [346, 436] width 56 height 45
type input "310"
type input "2796343"
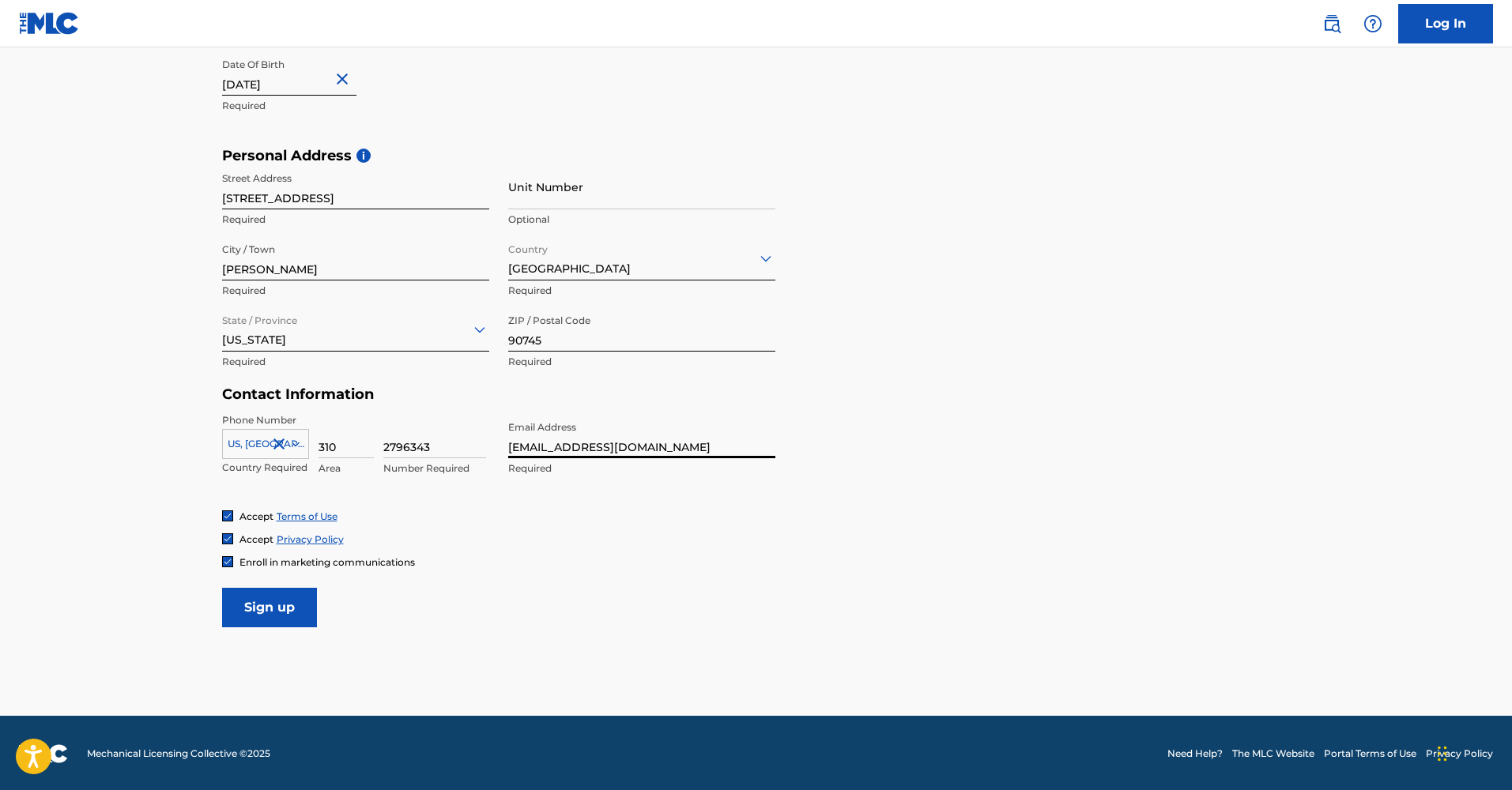
type input "mgmt.ikumusic@gmail.com"
click at [227, 561] on img at bounding box center [227, 561] width 10 height 10
click at [274, 619] on input "Sign up" at bounding box center [269, 606] width 95 height 39
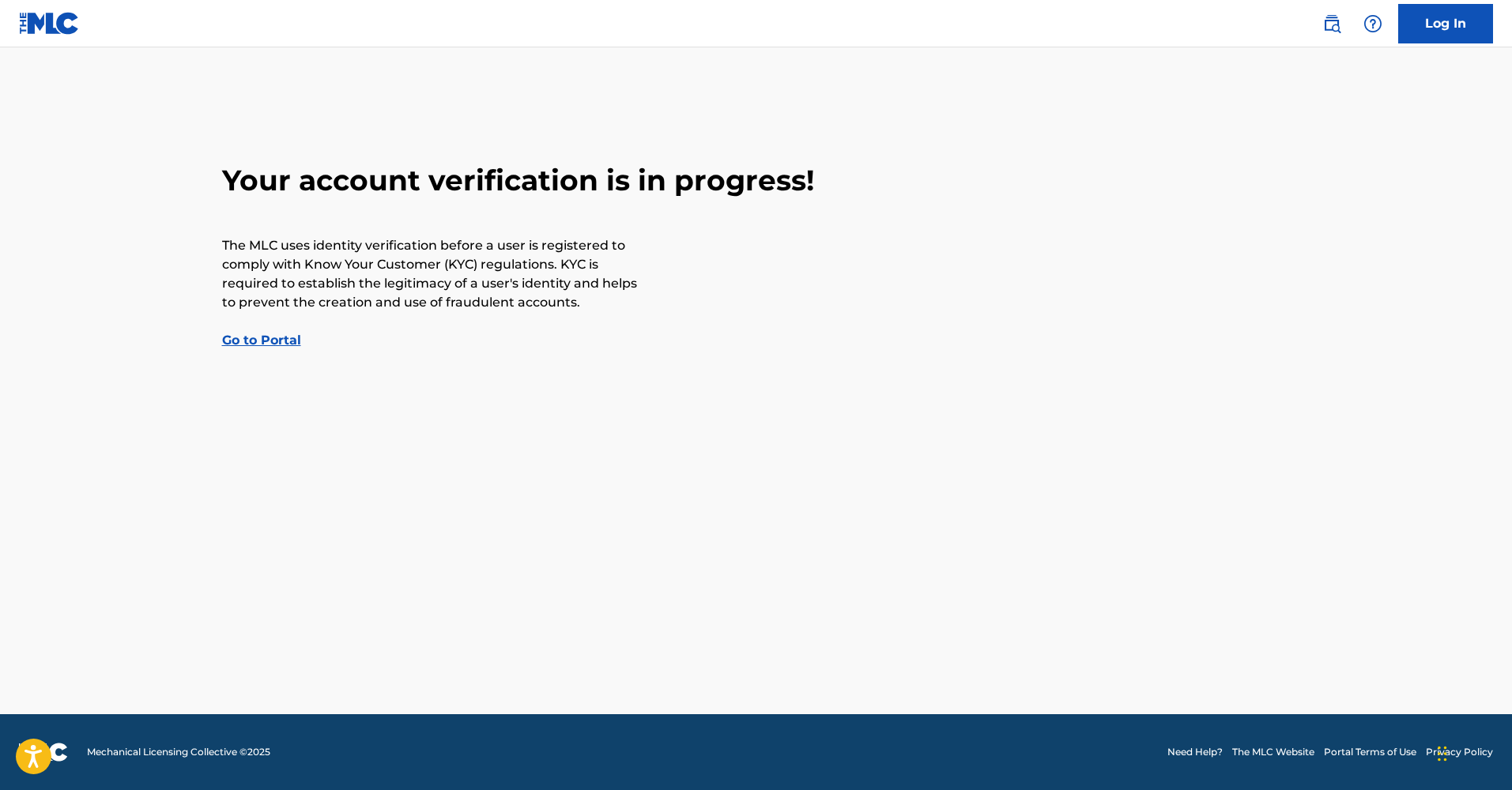
click at [261, 344] on link "Go to Portal" at bounding box center [261, 339] width 79 height 15
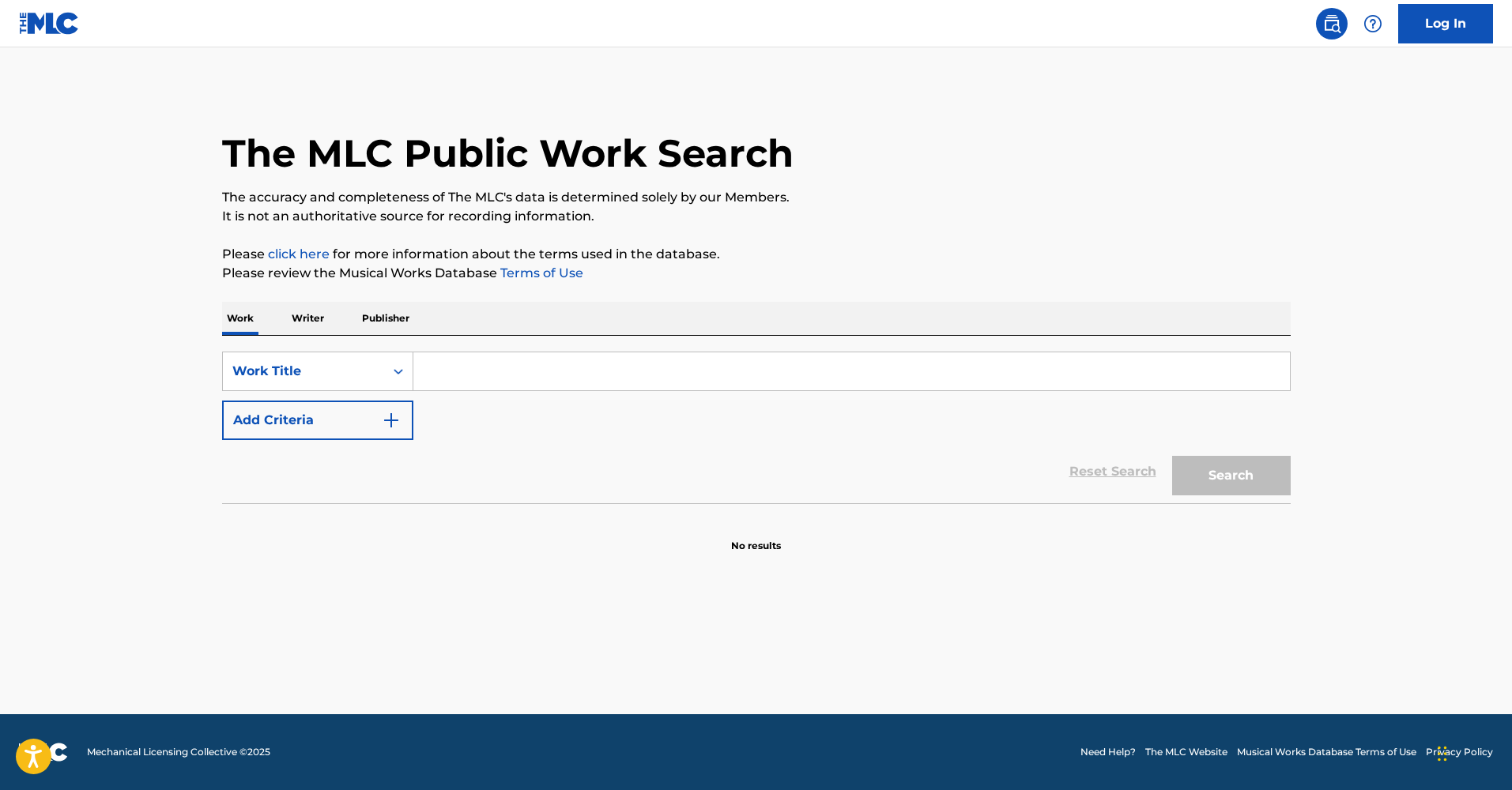
click at [1325, 17] on img at bounding box center [1332, 23] width 19 height 19
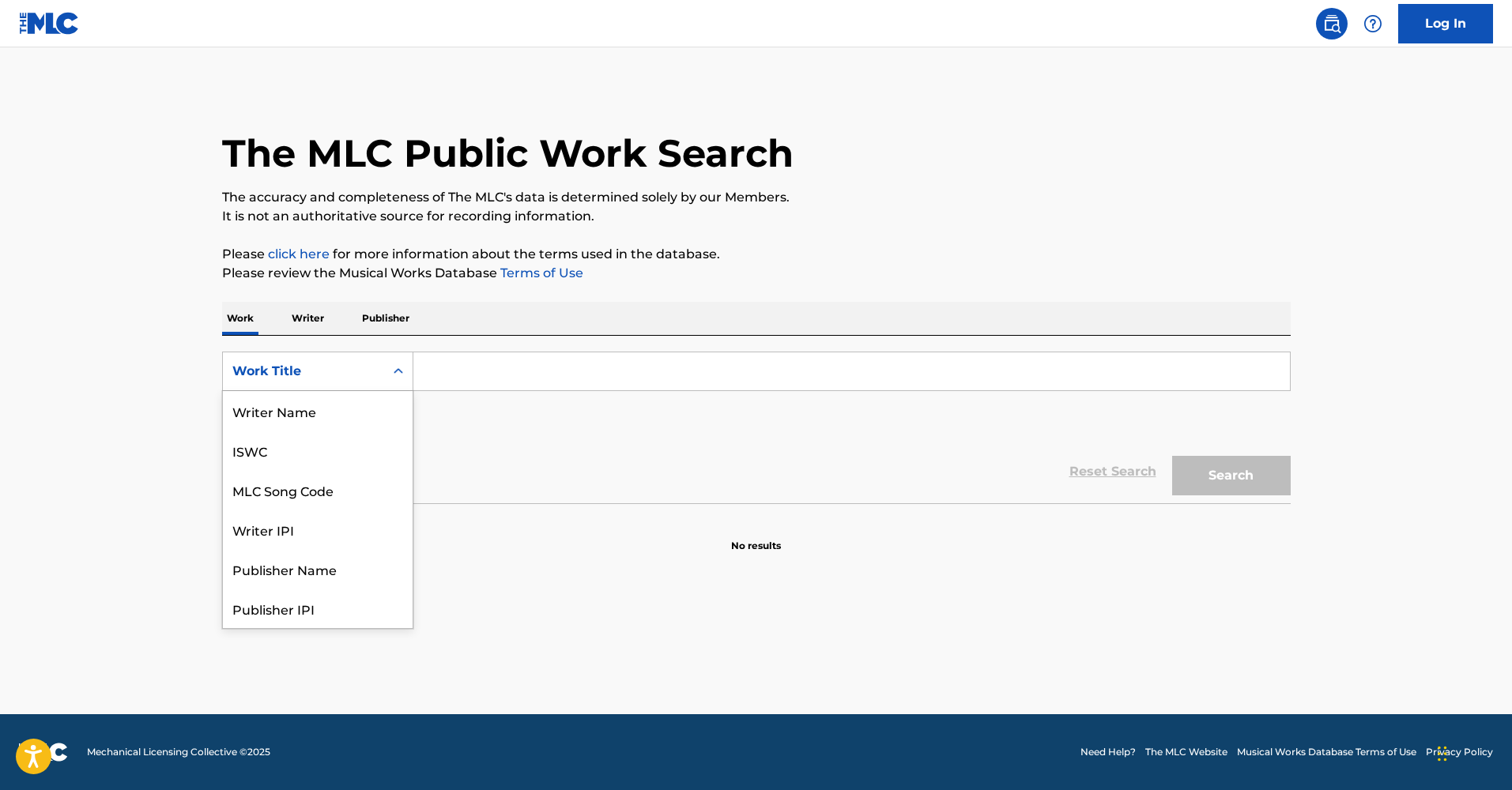
click at [360, 367] on div "Work Title" at bounding box center [303, 372] width 142 height 19
click at [239, 314] on p "Work" at bounding box center [240, 318] width 37 height 33
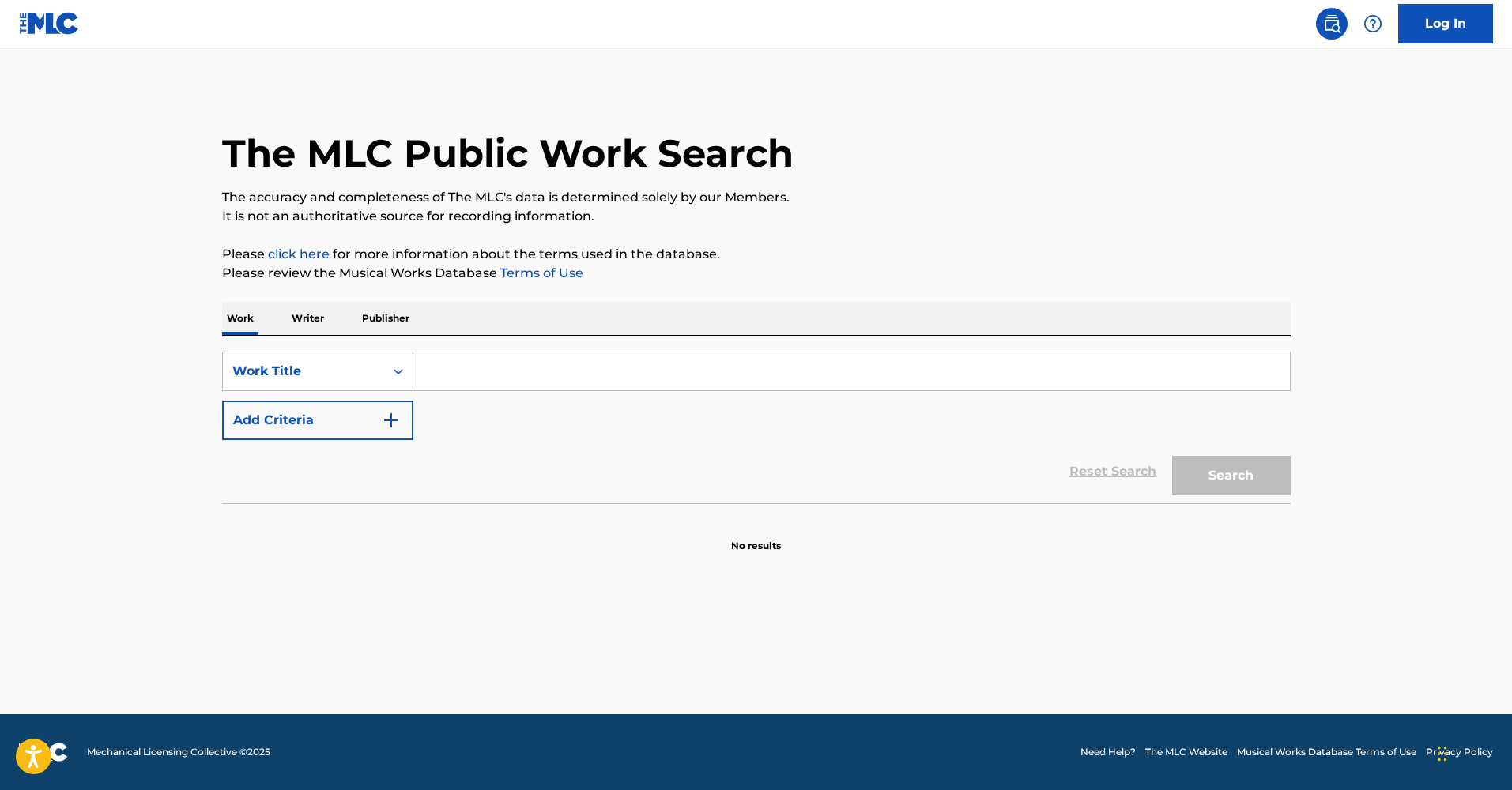
click at [313, 304] on p "Writer" at bounding box center [308, 318] width 42 height 33
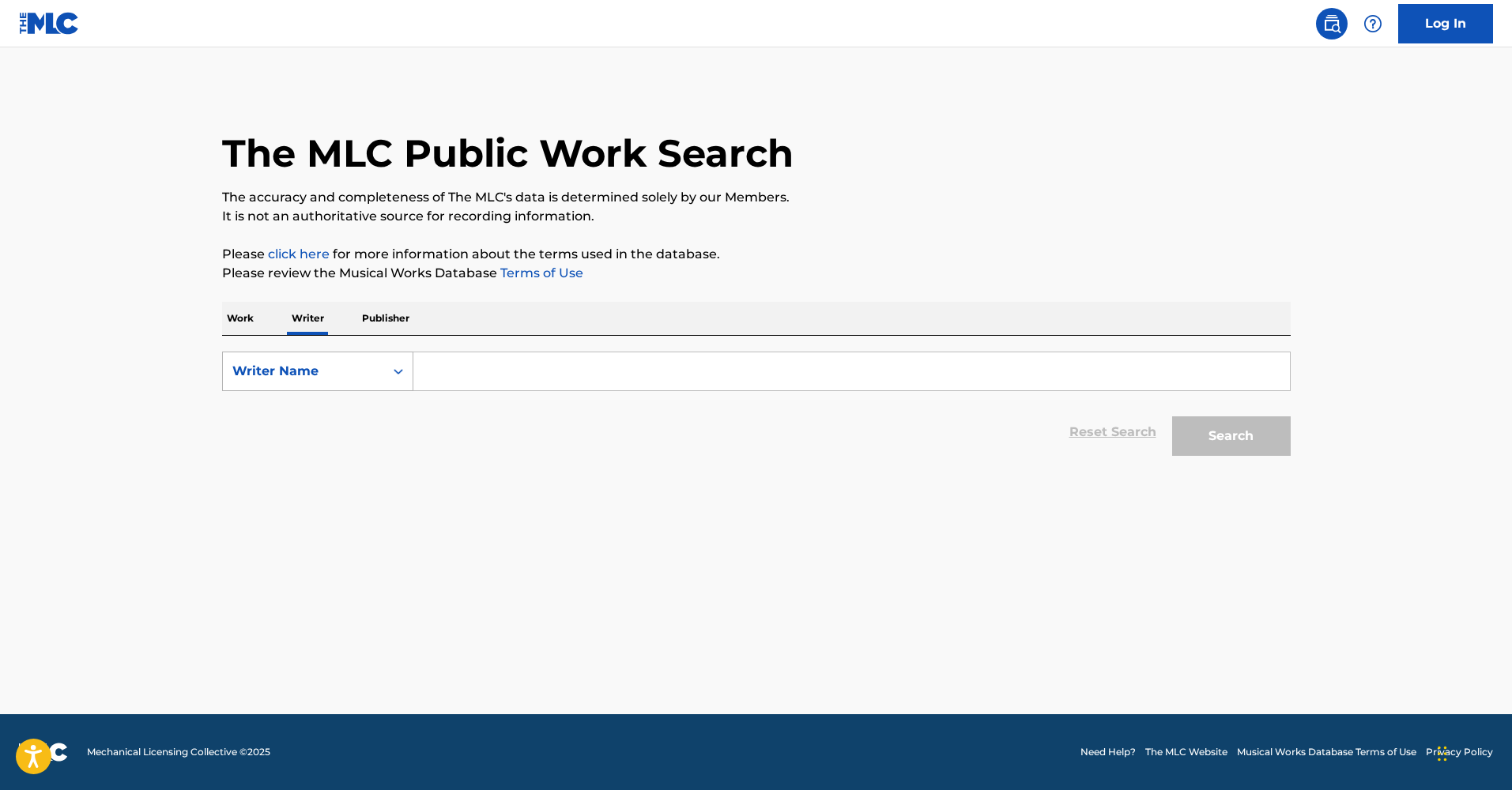
click at [311, 361] on div "Writer Name" at bounding box center [303, 371] width 161 height 30
click at [267, 406] on div "Writer IPI" at bounding box center [318, 410] width 190 height 39
click at [482, 381] on input "Search Form" at bounding box center [851, 372] width 877 height 38
type input "iku"
click at [1262, 449] on button "Search" at bounding box center [1231, 435] width 118 height 39
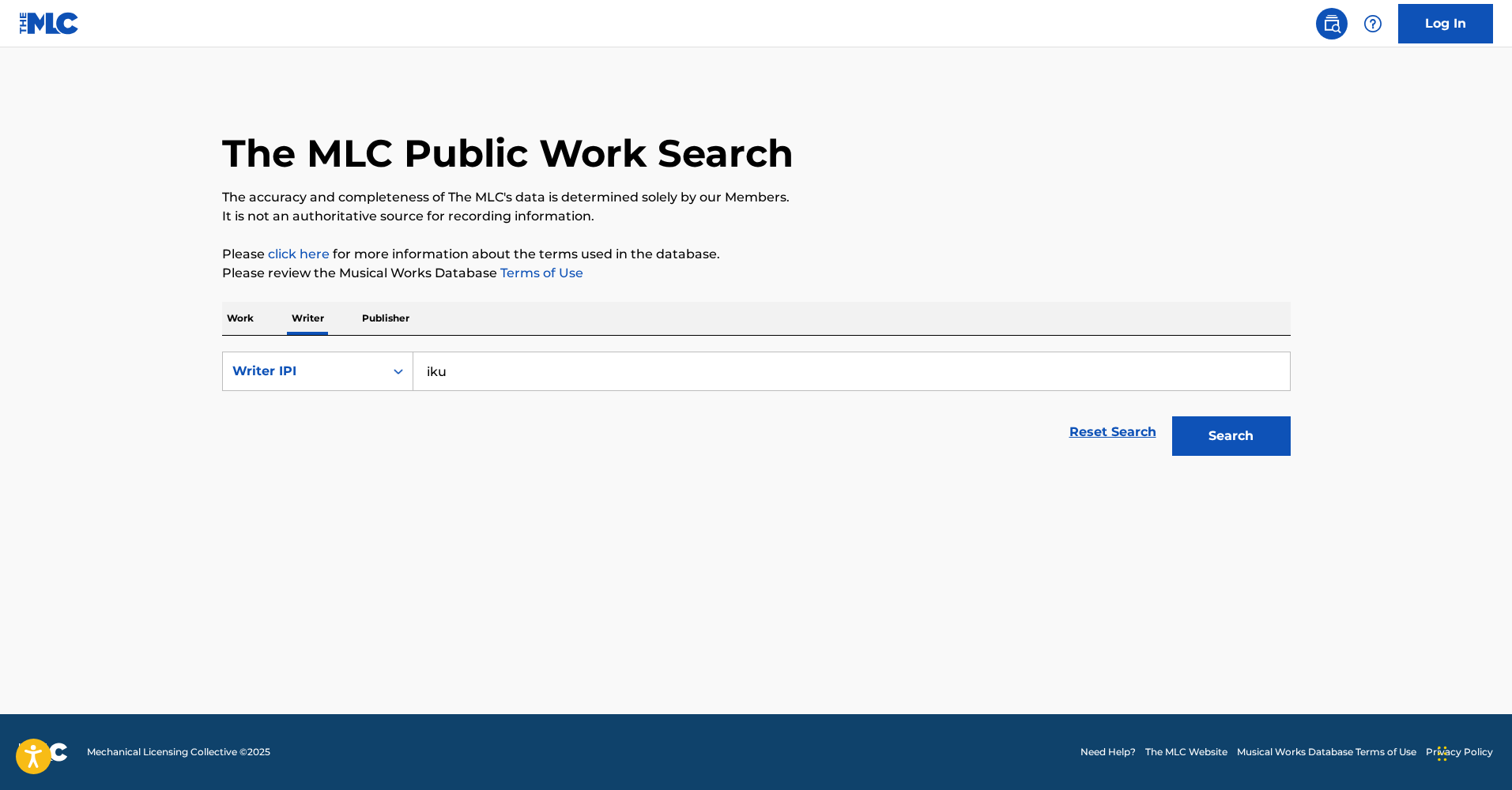
click at [236, 318] on p "Work" at bounding box center [240, 318] width 37 height 33
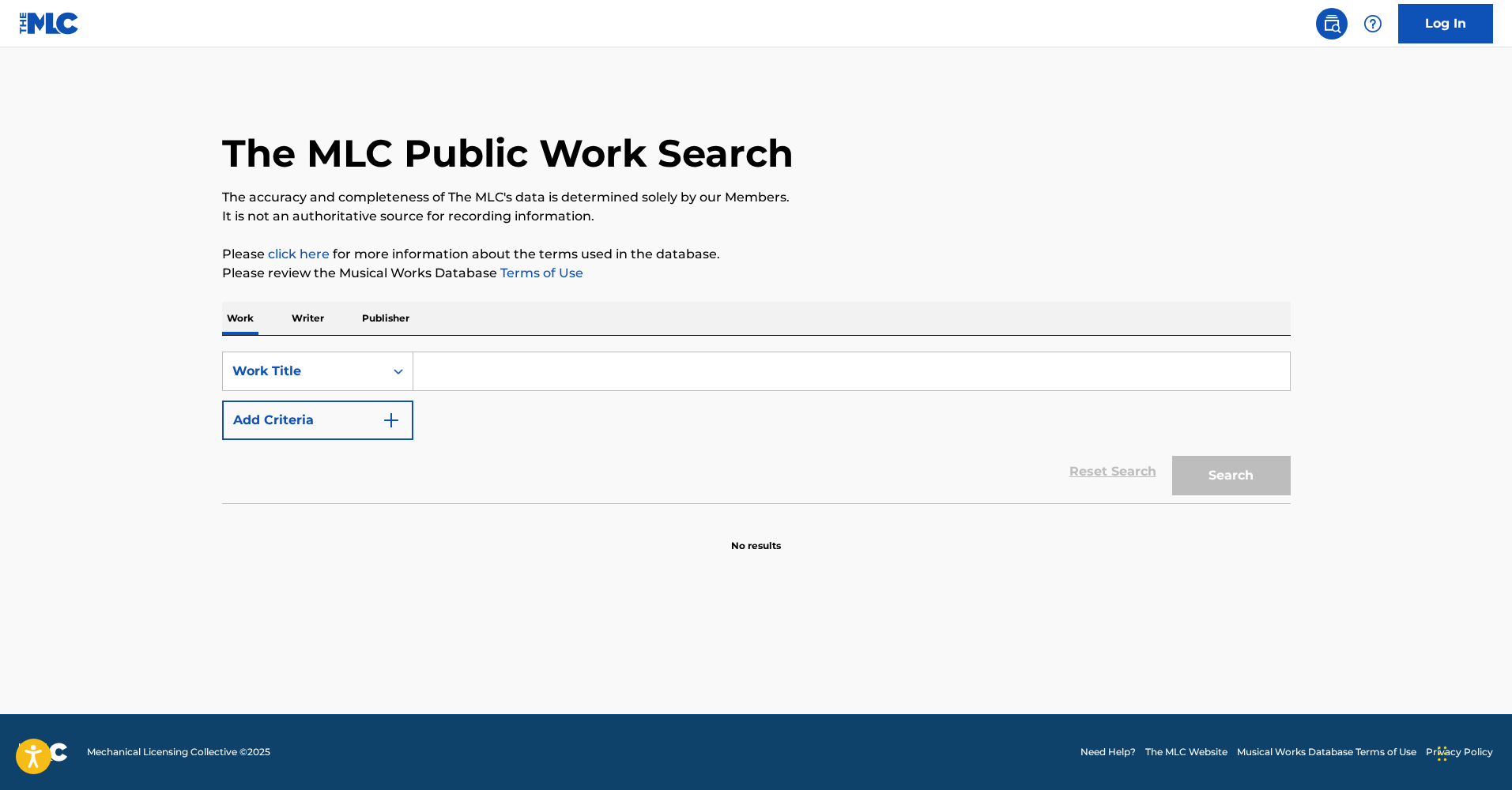
click at [484, 384] on input "Search Form" at bounding box center [851, 372] width 877 height 38
click at [303, 416] on button "Add Criteria" at bounding box center [318, 419] width 192 height 39
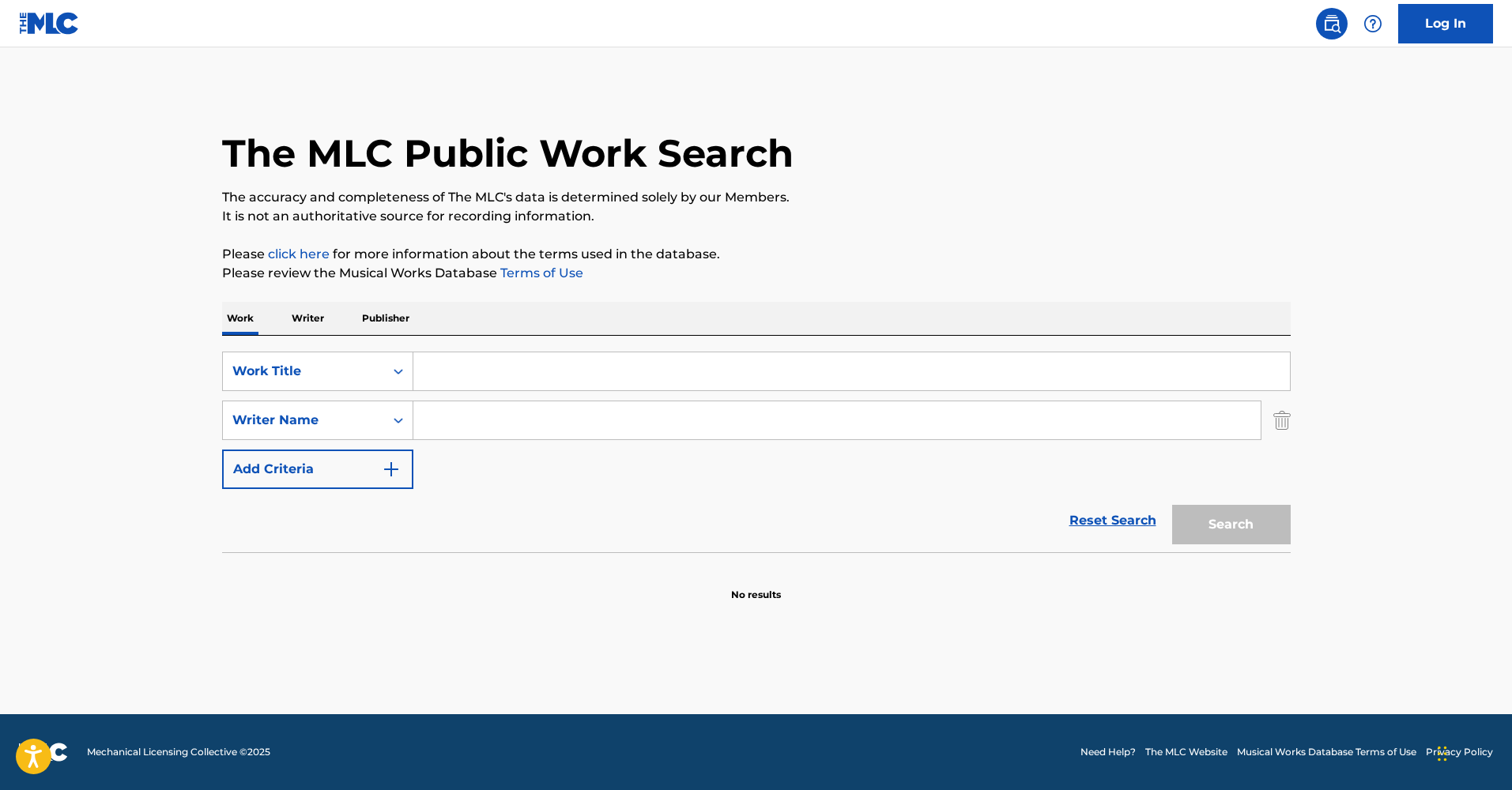
click at [440, 430] on input "Search Form" at bounding box center [837, 420] width 847 height 38
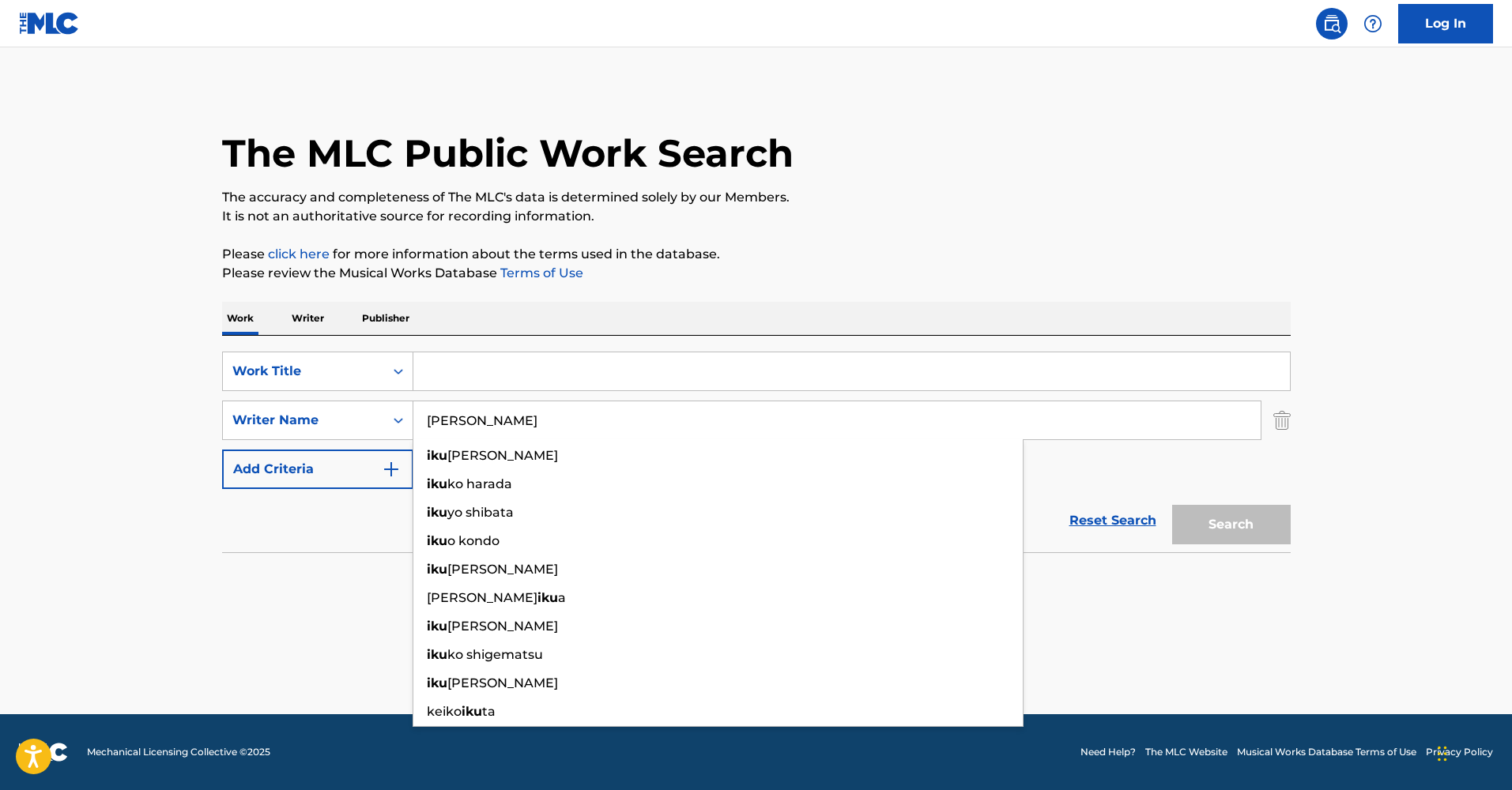
type input "[PERSON_NAME]"
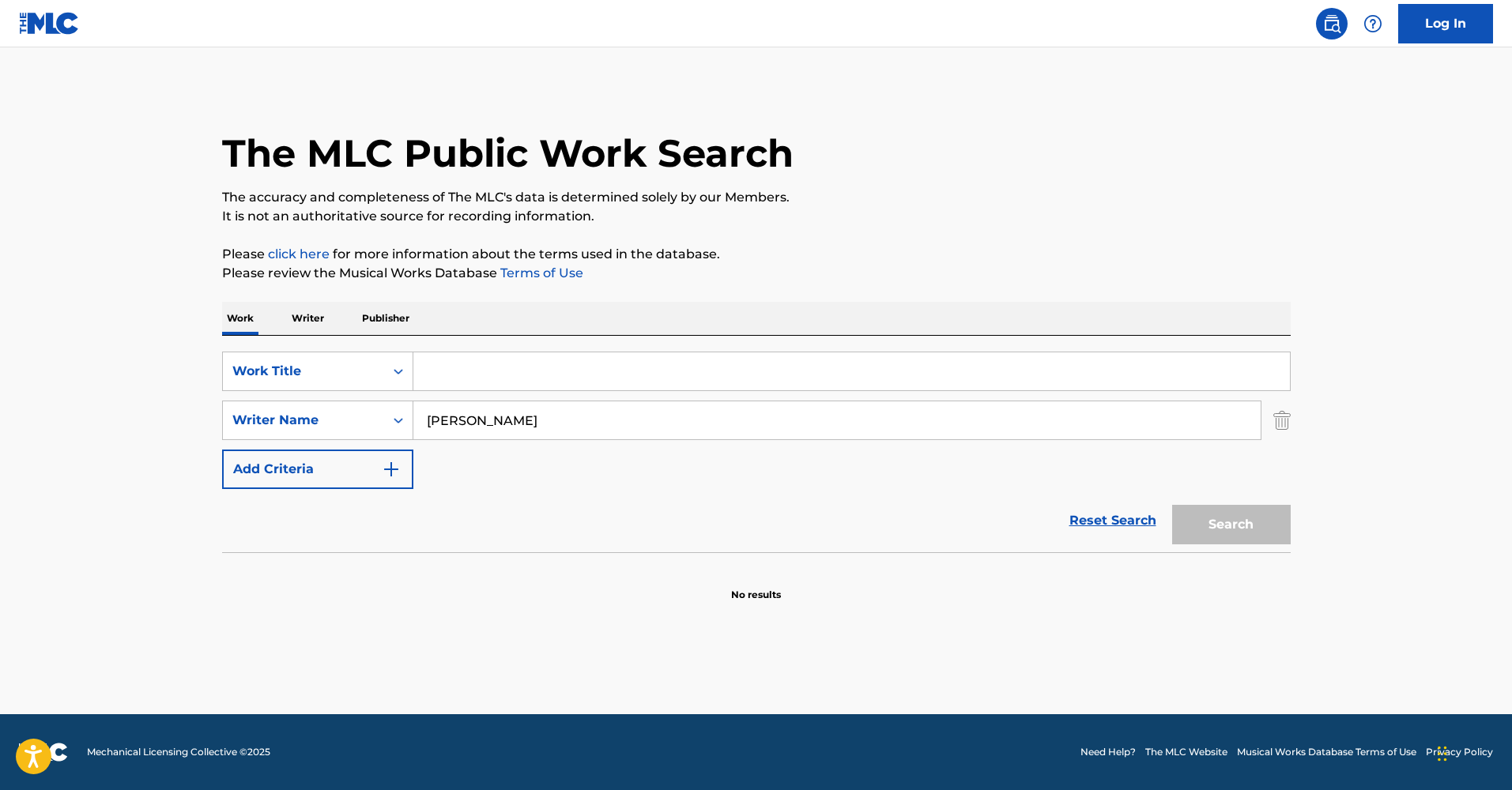
click at [1268, 420] on div "SearchWithCriteriab3865732-af5f-45d1-a1f7-94df059e7e8e Writer Name IKU" at bounding box center [756, 419] width 1068 height 39
click at [1281, 420] on img "Search Form" at bounding box center [1282, 419] width 17 height 39
